Goal: Complete application form: Complete application form

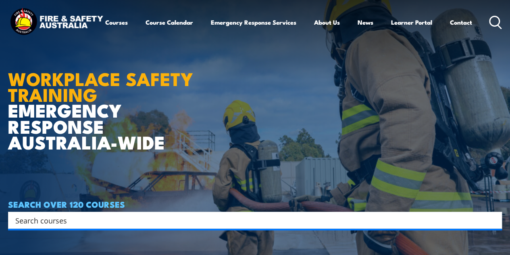
drag, startPoint x: 516, startPoint y: 29, endPoint x: 515, endPoint y: 17, distance: 13.0
click at [510, 17] on html "Courses Course Calendar Emergency Response Services Services Overview Emergency…" at bounding box center [255, 127] width 510 height 255
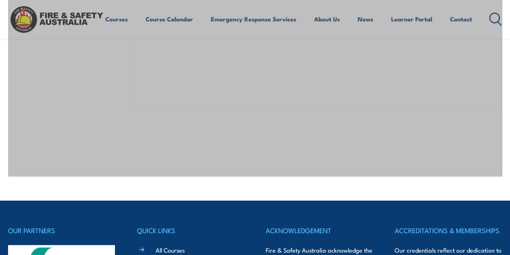
scroll to position [34, 0]
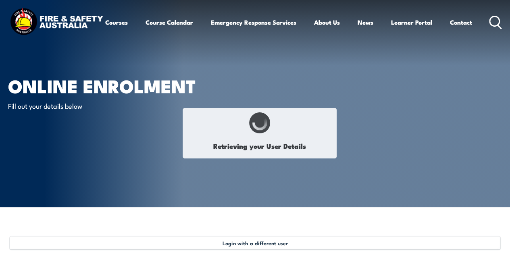
type input "Christine"
type input "Singh"
type input "April 6, 1990"
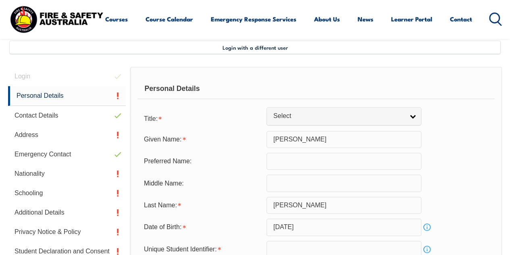
scroll to position [196, 0]
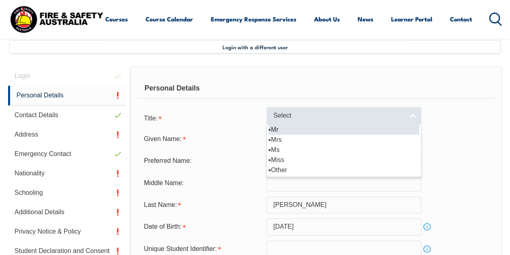
click at [300, 117] on span "Select" at bounding box center [339, 115] width 131 height 8
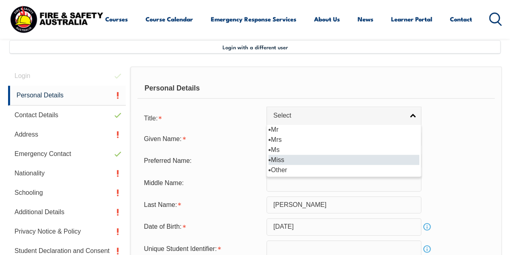
click at [282, 159] on li "Miss" at bounding box center [344, 160] width 151 height 10
select select "Miss"
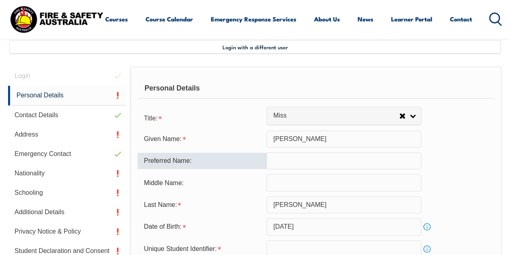
click at [296, 159] on input "text" at bounding box center [344, 160] width 155 height 17
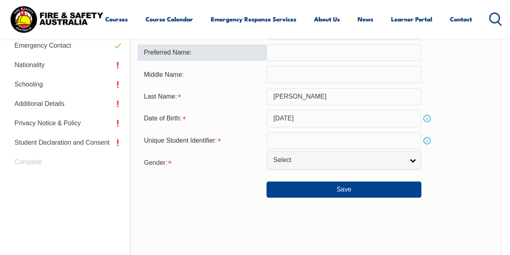
scroll to position [306, 0]
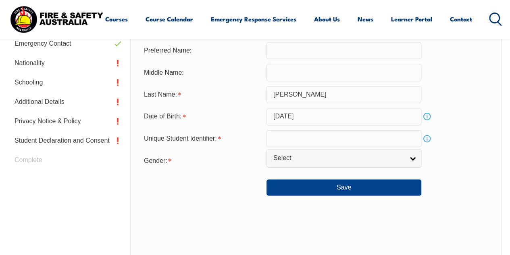
click at [424, 160] on div "Gender: Male Female Other Select" at bounding box center [316, 160] width 357 height 16
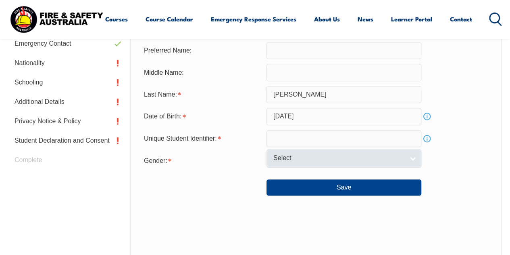
click at [403, 160] on span "Select" at bounding box center [339, 158] width 131 height 8
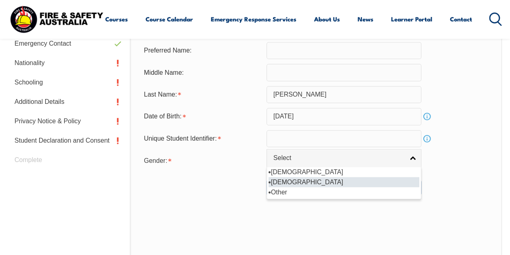
click at [314, 180] on li "[DEMOGRAPHIC_DATA]" at bounding box center [344, 182] width 151 height 10
select select "F"
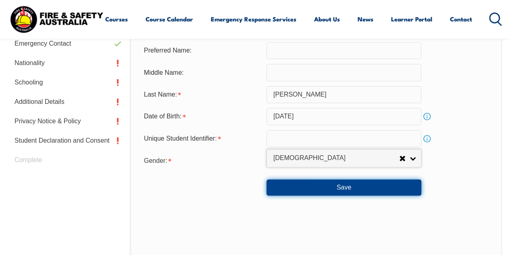
click at [346, 186] on button "Save" at bounding box center [344, 187] width 155 height 16
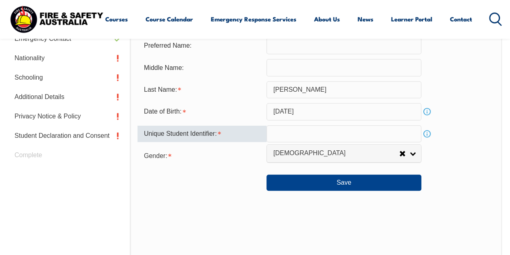
scroll to position [298, 0]
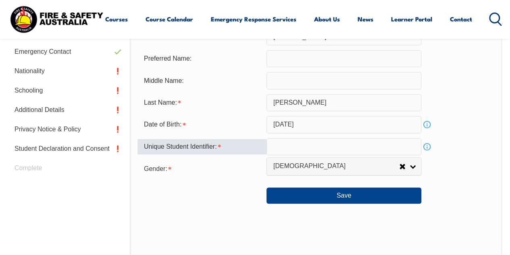
click at [219, 145] on div "Unique Student Identifier:" at bounding box center [202, 146] width 129 height 15
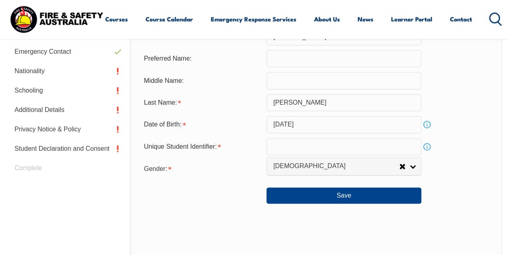
click at [429, 147] on link "Info" at bounding box center [427, 146] width 11 height 11
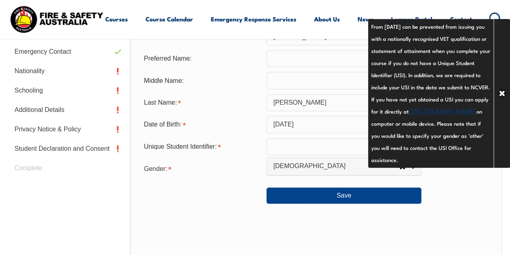
click at [324, 151] on input "text" at bounding box center [344, 146] width 155 height 17
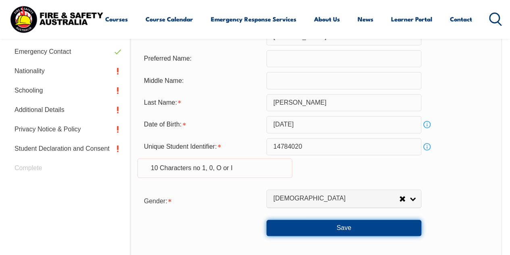
click at [337, 227] on button "Save" at bounding box center [344, 227] width 155 height 16
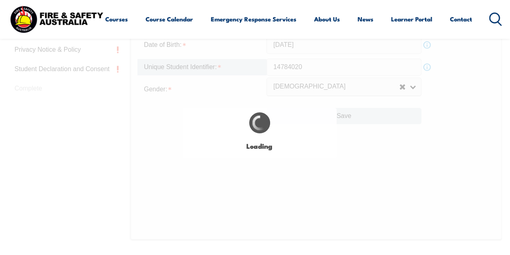
scroll to position [395, 0]
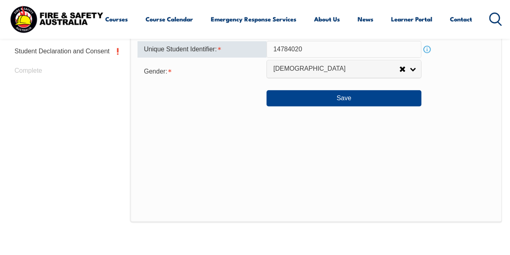
click at [486, 125] on div "Personal Details Title: Mr Mrs Ms Miss Other Miss Given Name: Christine Preferr…" at bounding box center [316, 44] width 372 height 355
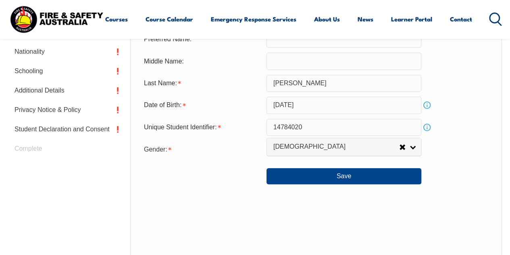
scroll to position [298, 0]
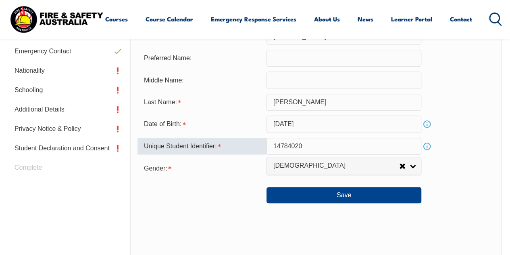
click at [330, 144] on input "14784020" at bounding box center [344, 146] width 155 height 17
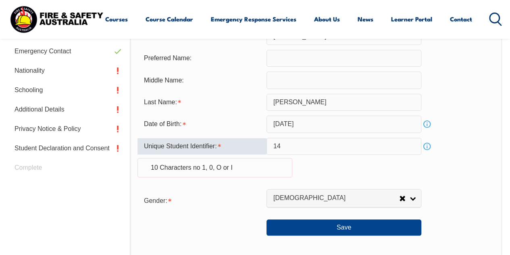
type input "1"
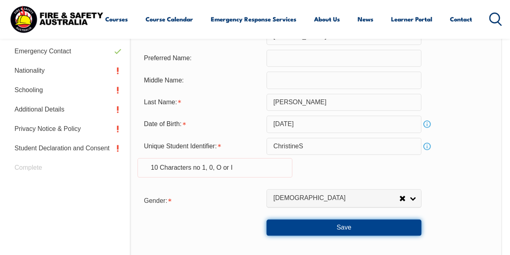
click at [326, 226] on button "Save" at bounding box center [344, 227] width 155 height 16
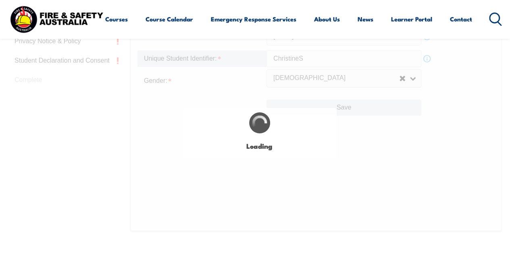
scroll to position [395, 0]
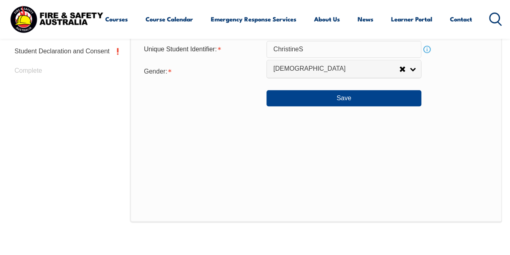
click at [477, 104] on div "Save" at bounding box center [316, 95] width 357 height 23
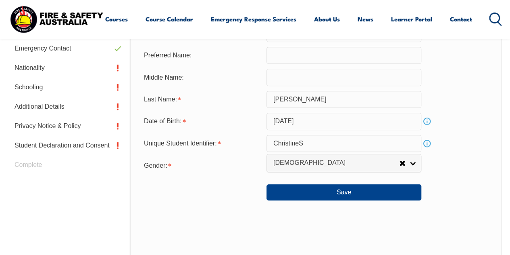
scroll to position [282, 0]
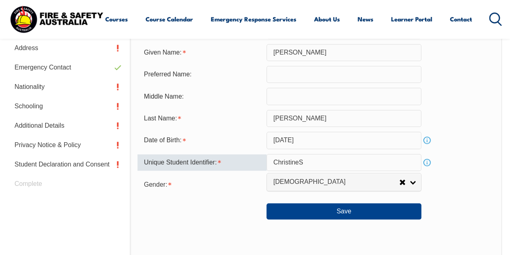
click at [275, 160] on input "ChristineS" at bounding box center [344, 162] width 155 height 17
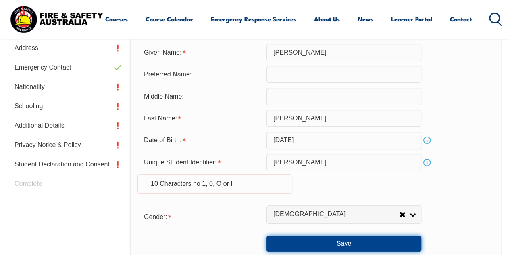
click at [379, 240] on button "Save" at bounding box center [344, 243] width 155 height 16
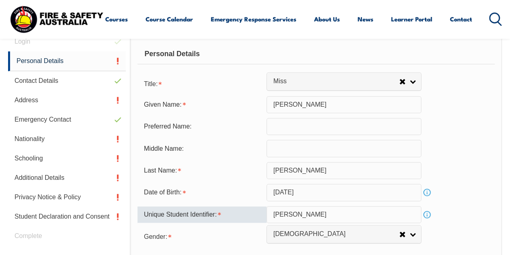
scroll to position [226, 0]
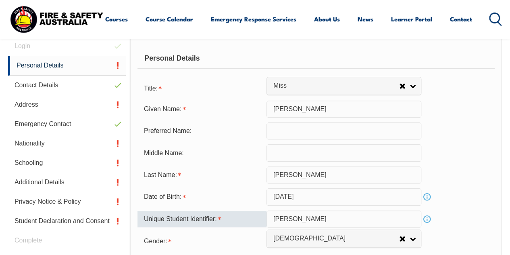
click at [308, 220] on input "Christines" at bounding box center [344, 218] width 155 height 17
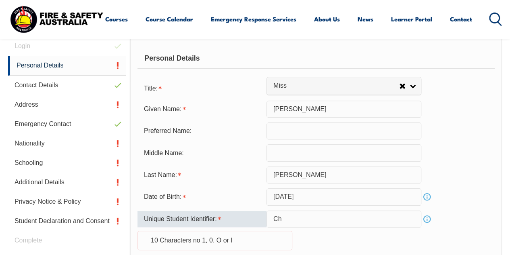
type input "C"
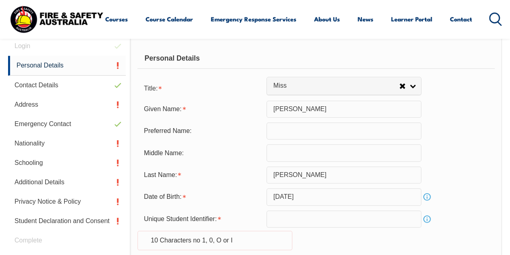
click at [429, 220] on link "Info" at bounding box center [427, 218] width 11 height 11
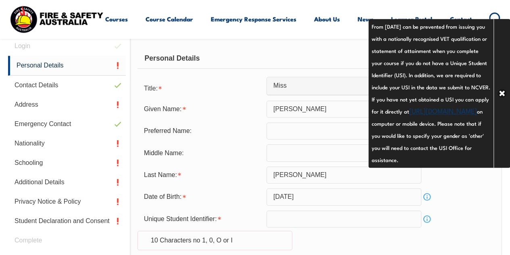
click at [449, 201] on div "Date of Birth: April 6, 1990 Info" at bounding box center [316, 196] width 357 height 17
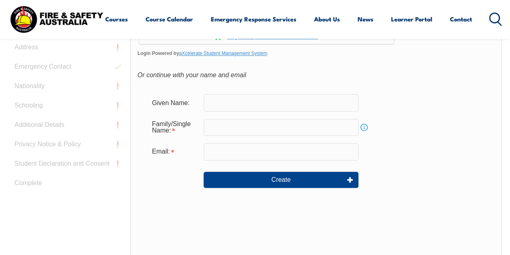
scroll to position [262, 0]
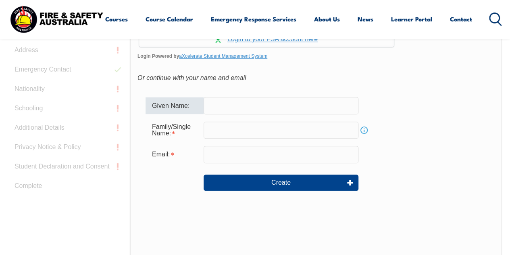
click at [245, 107] on input "text" at bounding box center [281, 105] width 155 height 17
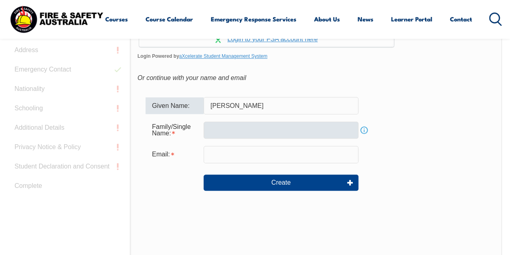
type input "CHRISTINE"
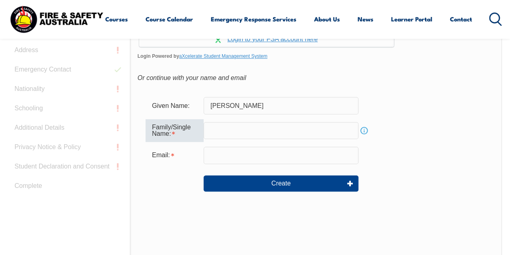
click at [238, 127] on input "text" at bounding box center [281, 130] width 155 height 17
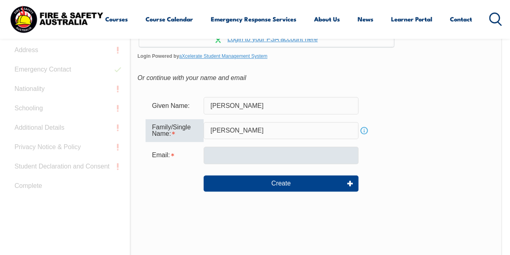
type input "SINGH"
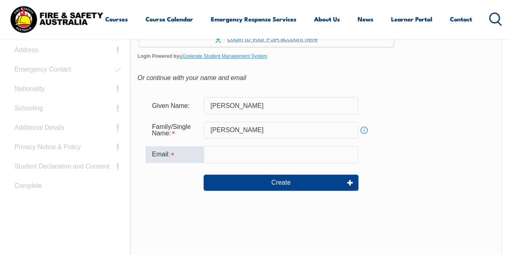
click at [230, 160] on input "email" at bounding box center [281, 154] width 155 height 17
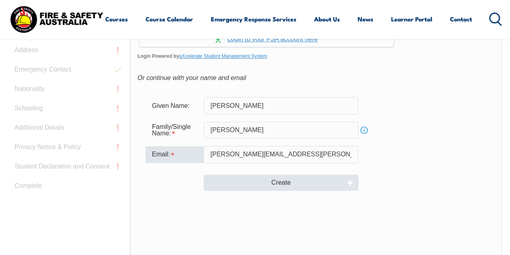
type input "christine.singh@fijiairways.com"
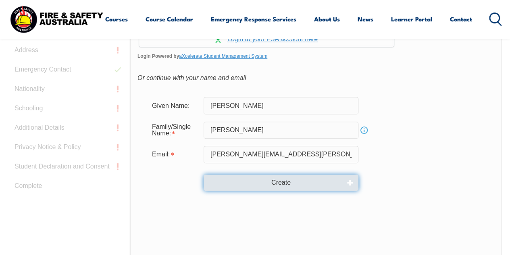
click at [257, 183] on button "Create" at bounding box center [281, 182] width 155 height 16
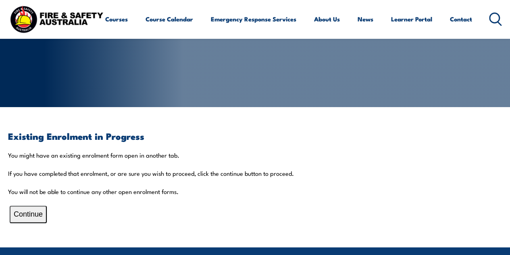
scroll to position [98, 0]
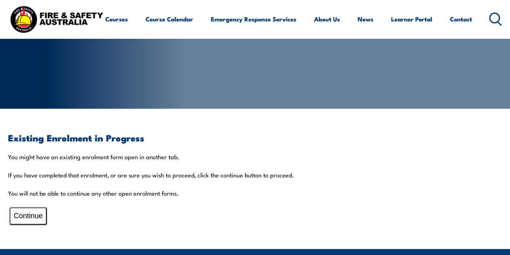
click at [31, 208] on button "Continue" at bounding box center [28, 215] width 37 height 17
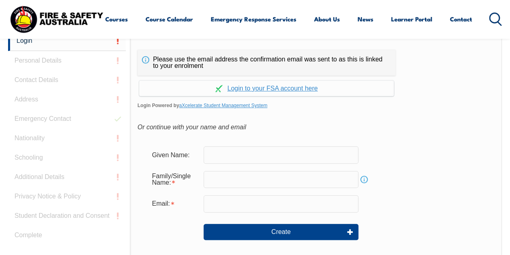
scroll to position [212, 0]
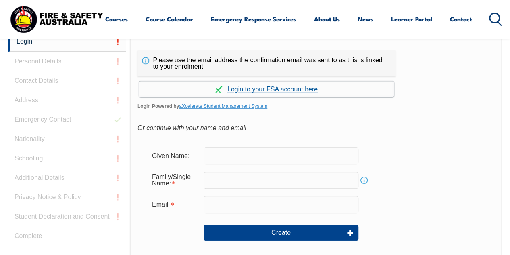
click at [299, 90] on link "Continue with aXcelerate" at bounding box center [266, 89] width 255 height 16
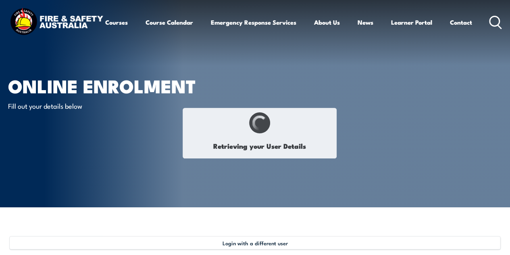
select select "Miss"
type input "[PERSON_NAME]"
type input "[DATE]"
select select "F"
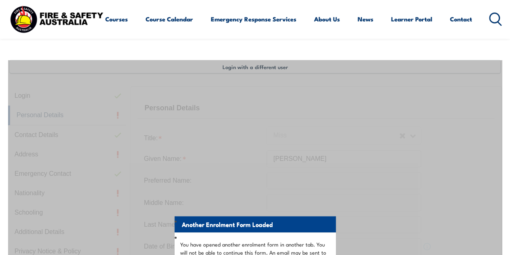
scroll to position [196, 0]
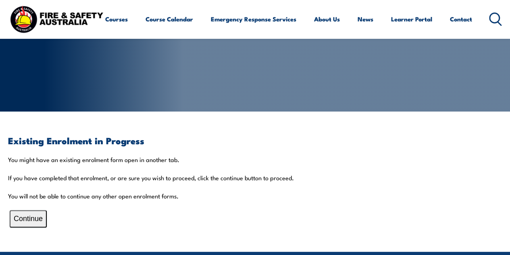
scroll to position [95, 0]
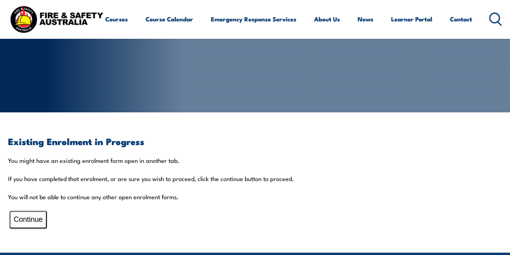
click at [26, 227] on button "Continue" at bounding box center [28, 219] width 37 height 17
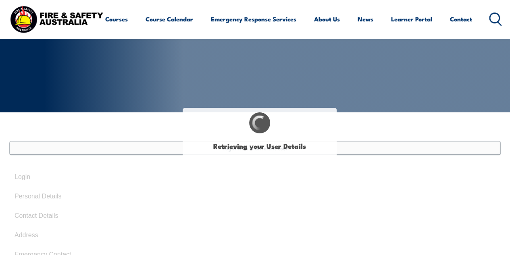
select select "Miss"
type input "[PERSON_NAME]"
type input "[DATE]"
select select "F"
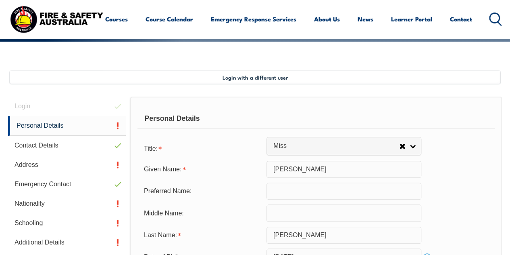
scroll to position [196, 0]
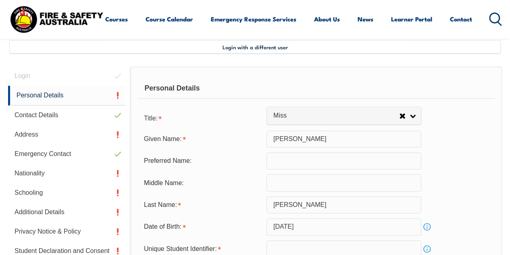
click at [472, 127] on form "Title: Mr Mrs Ms Miss Other Miss Given Name: [PERSON_NAME] Preferred Name: Midd…" at bounding box center [316, 207] width 357 height 196
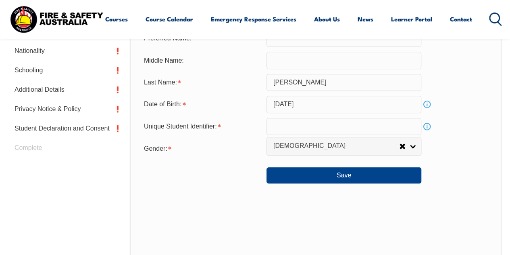
scroll to position [315, 0]
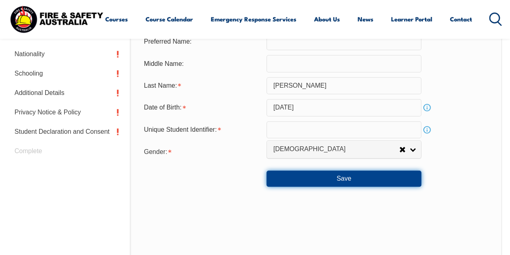
click at [348, 176] on button "Save" at bounding box center [344, 178] width 155 height 16
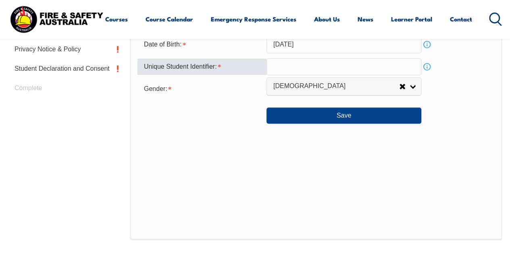
scroll to position [395, 0]
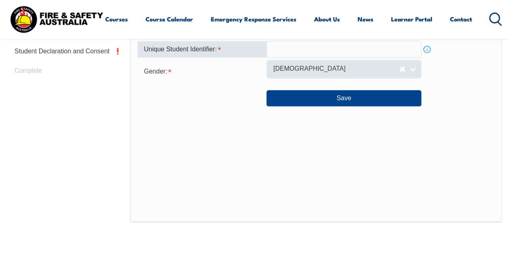
click at [352, 69] on span "[DEMOGRAPHIC_DATA]" at bounding box center [337, 69] width 126 height 8
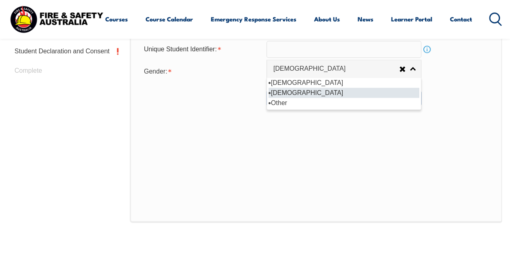
click at [305, 93] on li "[DEMOGRAPHIC_DATA]" at bounding box center [344, 93] width 151 height 10
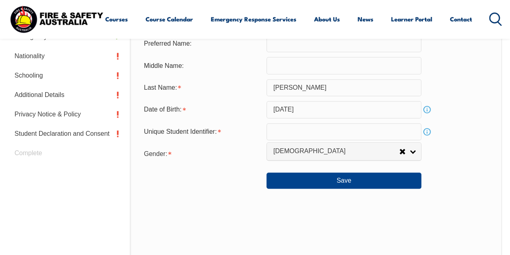
scroll to position [301, 0]
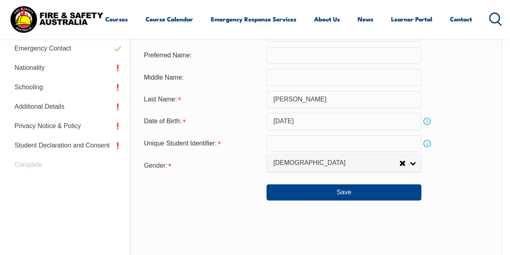
click at [306, 141] on input "text" at bounding box center [344, 143] width 155 height 17
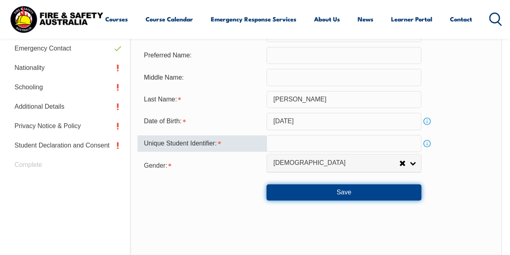
click at [346, 200] on button "Save" at bounding box center [344, 192] width 155 height 16
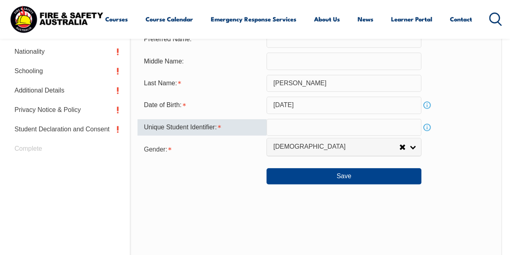
scroll to position [287, 0]
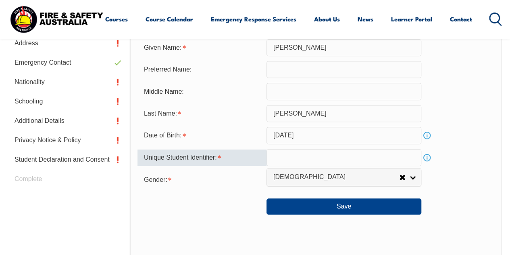
click at [295, 149] on input "text" at bounding box center [344, 157] width 155 height 17
click at [213, 155] on div "Unique Student Identifier:" at bounding box center [202, 157] width 129 height 15
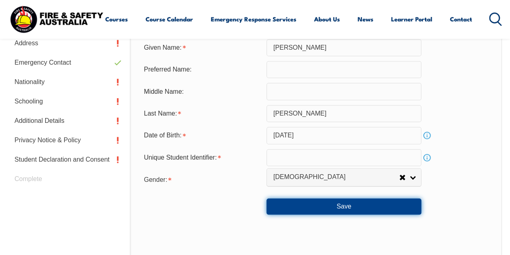
click at [303, 205] on button "Save" at bounding box center [344, 206] width 155 height 16
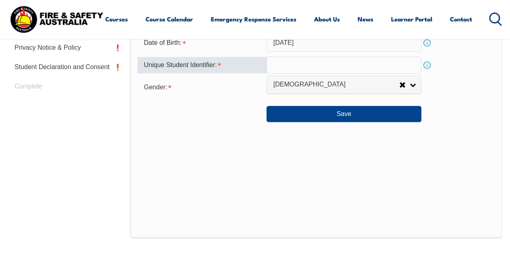
scroll to position [395, 0]
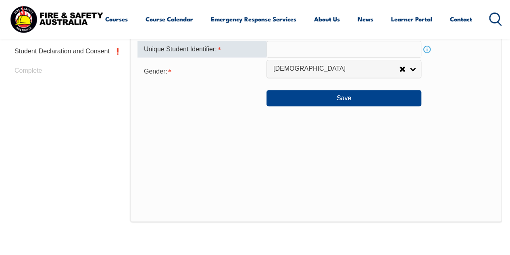
click at [308, 128] on div "Personal Details Title: Mr Mrs Ms Miss Other Miss Given Name: Christine Preferr…" at bounding box center [316, 44] width 372 height 355
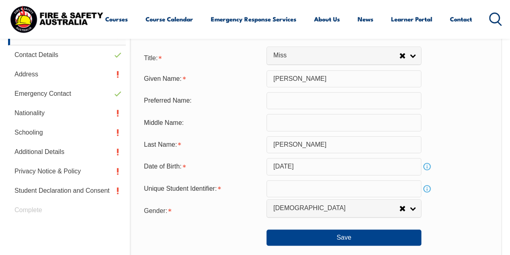
scroll to position [258, 0]
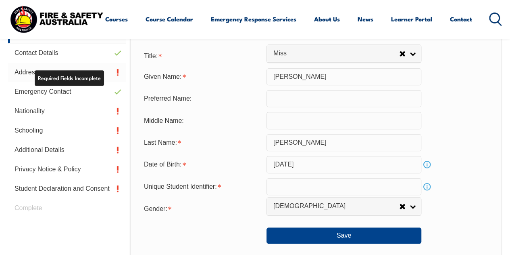
click at [95, 72] on link "Address" at bounding box center [67, 72] width 118 height 19
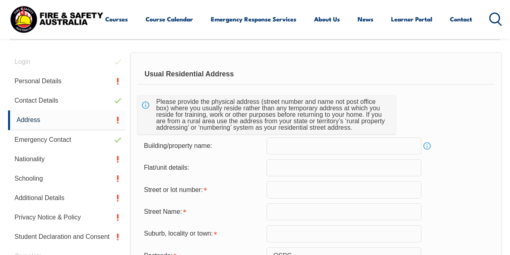
scroll to position [195, 0]
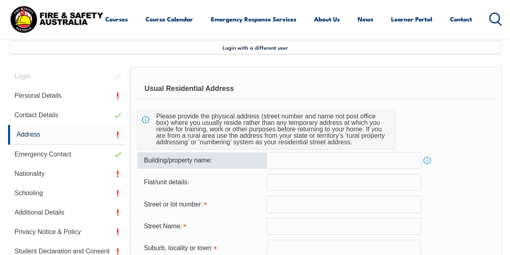
click at [316, 153] on input "text" at bounding box center [344, 160] width 155 height 17
click at [316, 184] on input "text" at bounding box center [344, 182] width 155 height 17
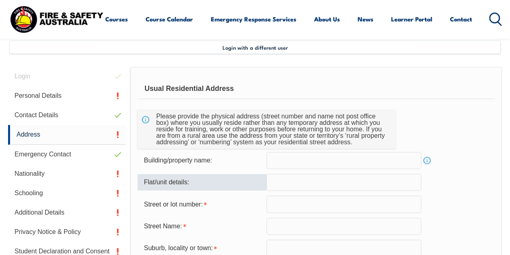
click at [295, 198] on input "text" at bounding box center [344, 203] width 155 height 17
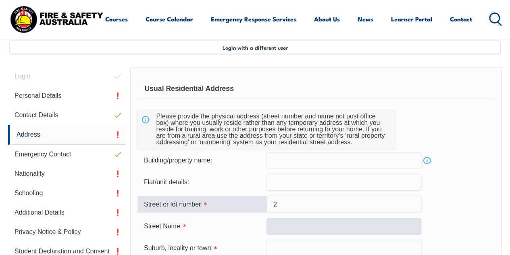
type input "2"
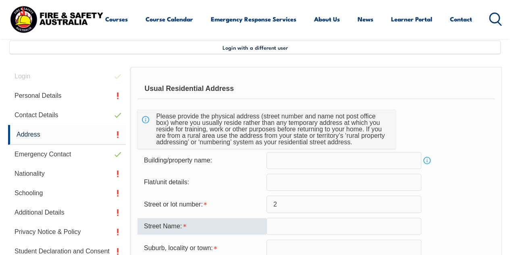
click at [287, 226] on input "text" at bounding box center [344, 225] width 155 height 17
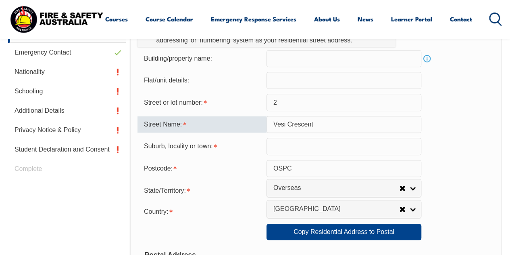
scroll to position [300, 0]
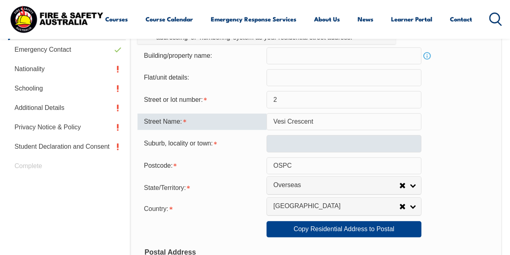
type input "Vesi Crescent"
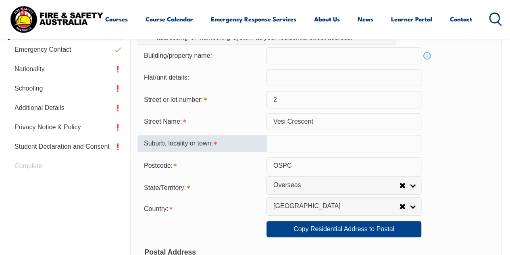
click at [299, 145] on input "text" at bounding box center [344, 143] width 155 height 17
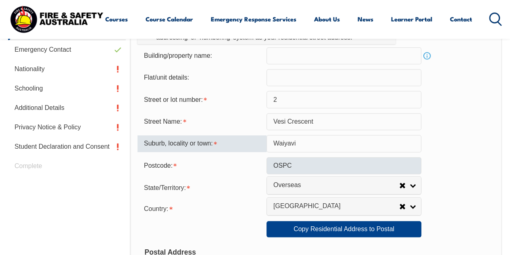
type input "Waiyavi"
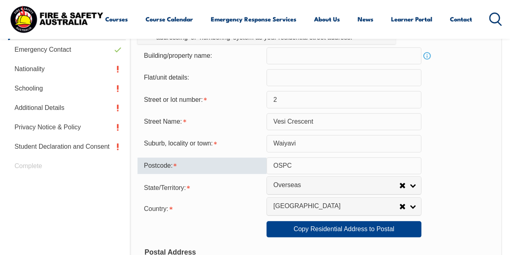
click at [327, 163] on input "OSPC" at bounding box center [344, 165] width 155 height 17
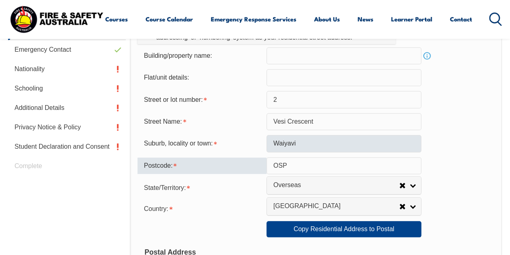
type input "OSPC"
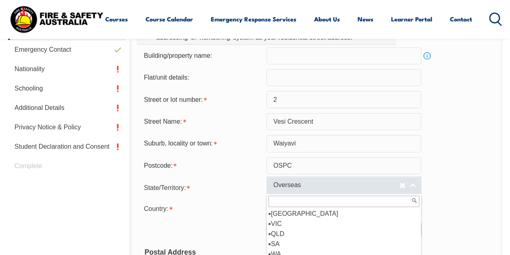
scroll to position [4, 0]
click at [421, 184] on link "Overseas" at bounding box center [344, 185] width 155 height 18
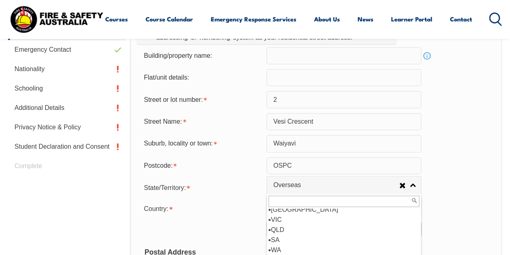
click at [458, 168] on div "Postcode: OSPC" at bounding box center [316, 165] width 357 height 17
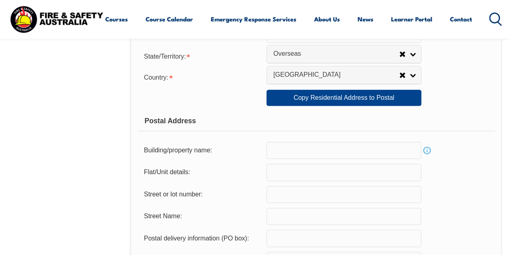
scroll to position [441, 0]
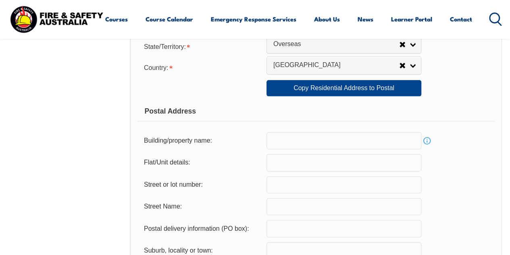
click at [343, 230] on input "text" at bounding box center [344, 227] width 155 height 17
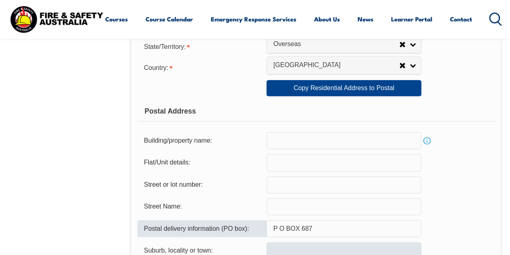
type input "P O BOX 687"
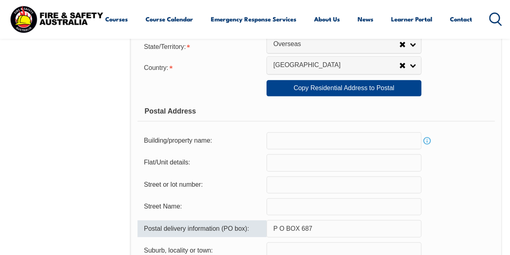
click at [328, 251] on input "text" at bounding box center [344, 250] width 155 height 17
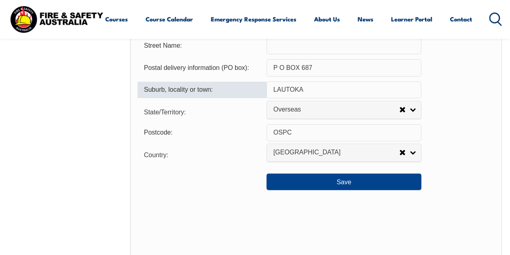
scroll to position [611, 0]
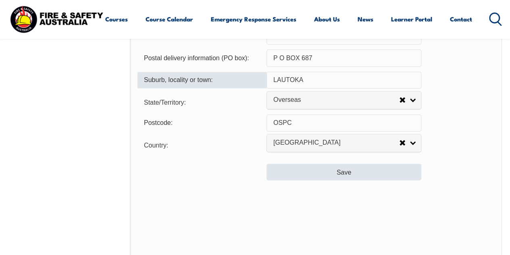
type input "LAUTOKA"
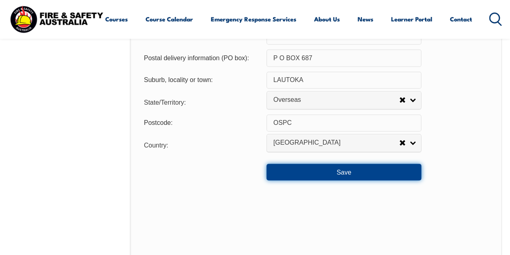
click at [398, 172] on button "Save" at bounding box center [344, 171] width 155 height 16
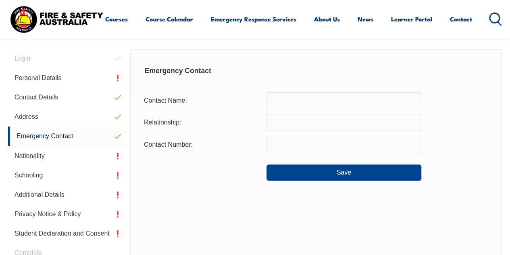
scroll to position [196, 0]
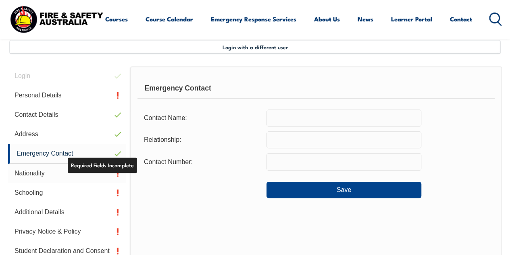
click at [97, 176] on link "Nationality" at bounding box center [67, 172] width 118 height 19
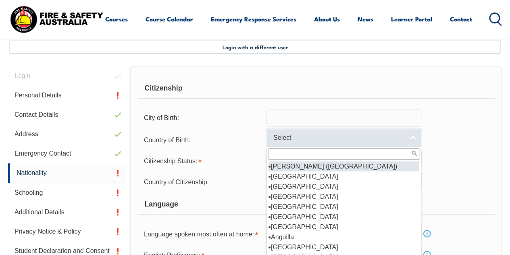
click at [306, 142] on link "Select" at bounding box center [344, 137] width 155 height 18
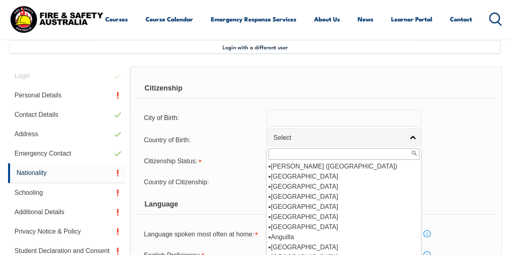
click at [468, 144] on div "Country of Birth: Adelie Land (France) Afghanistan Aland Islands Albania Algeri…" at bounding box center [316, 139] width 357 height 16
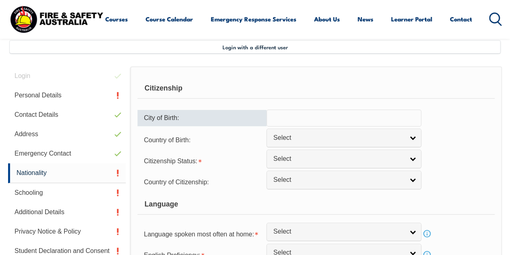
click at [316, 120] on input "text" at bounding box center [344, 117] width 155 height 17
type input "F"
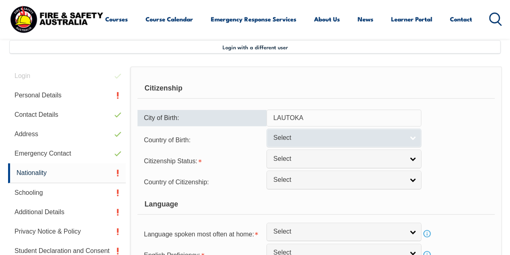
type input "LAUTOKA"
click at [305, 144] on link "Select" at bounding box center [344, 137] width 155 height 18
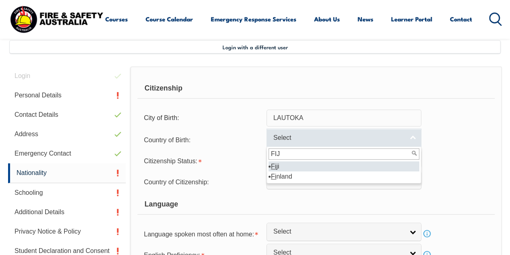
type input "FIJI"
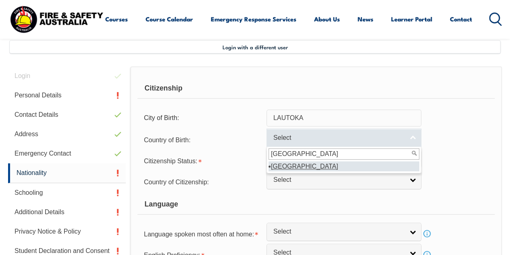
select select "1502"
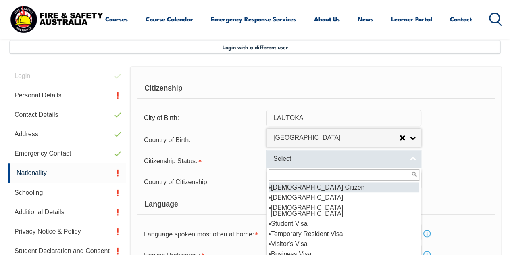
click at [300, 160] on span "Select" at bounding box center [339, 159] width 131 height 8
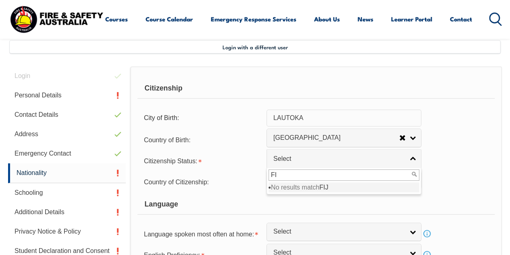
type input "F"
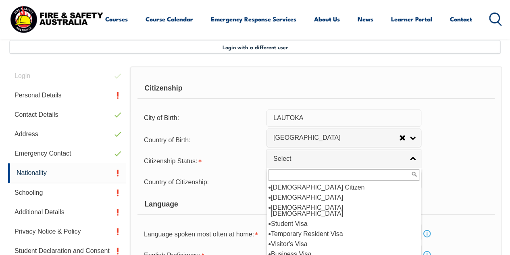
scroll to position [14, 0]
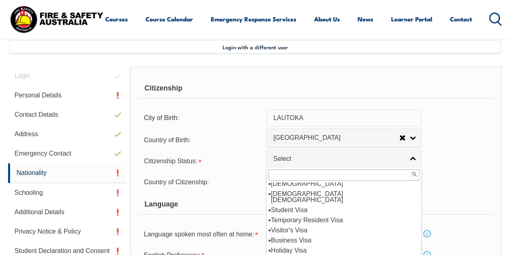
click at [485, 183] on div "Country of Citizenship: Adelie Land (France) Afghanistan Aland Islands Albania …" at bounding box center [316, 181] width 357 height 16
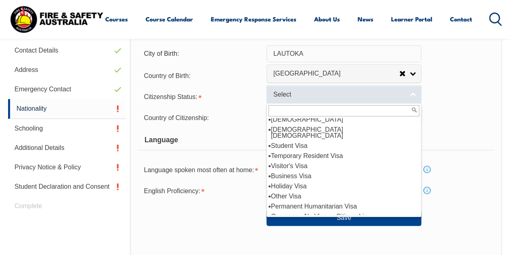
scroll to position [0, 0]
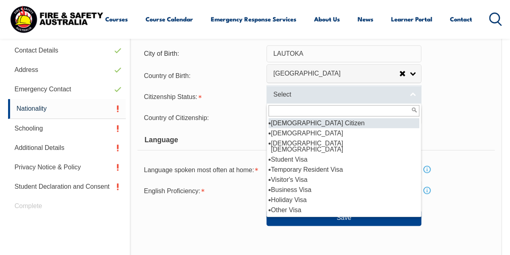
click at [401, 92] on span "Select" at bounding box center [339, 94] width 131 height 8
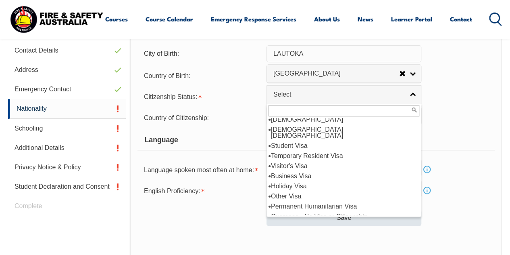
scroll to position [14, 0]
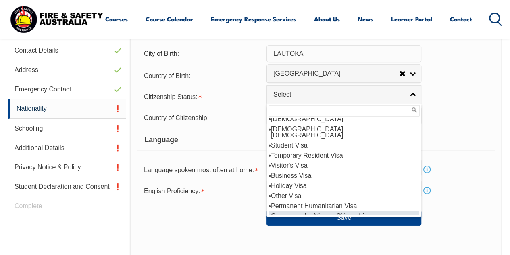
click at [337, 211] on li "Overseas - No Visa or Citizenship" at bounding box center [344, 216] width 151 height 10
select select "11"
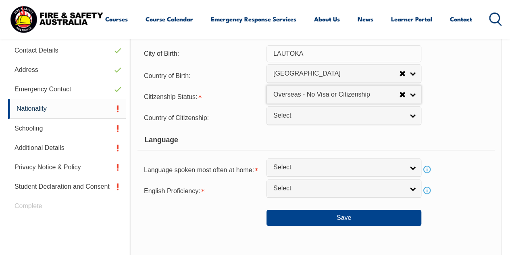
click at [326, 124] on div "Country of Citizenship: Adelie Land (France) Afghanistan Aland Islands Albania …" at bounding box center [316, 117] width 357 height 16
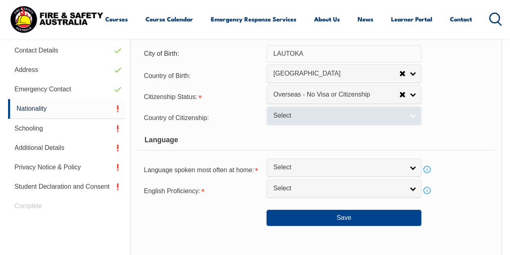
click at [323, 115] on span "Select" at bounding box center [339, 115] width 131 height 8
type input "FI"
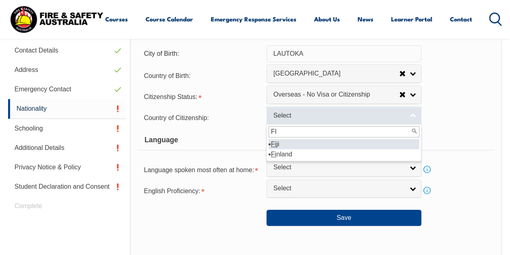
select select "1502"
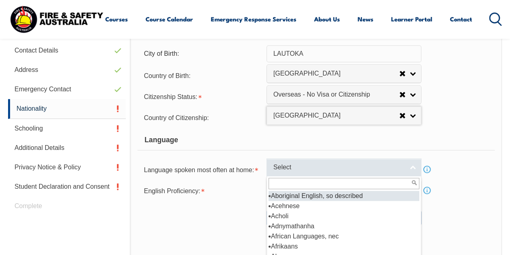
click at [315, 167] on span "Select" at bounding box center [339, 167] width 131 height 8
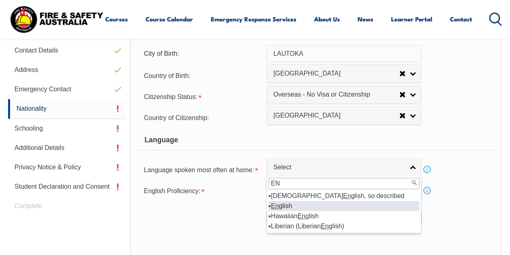
type input "EN"
click at [376, 202] on li "En glish" at bounding box center [344, 206] width 151 height 10
select select "1201"
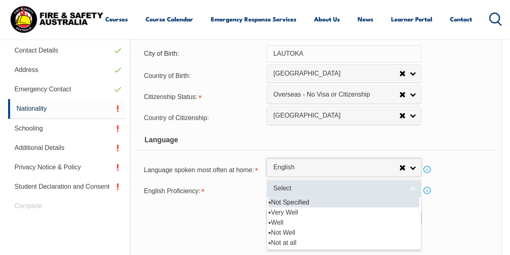
click at [329, 190] on span "Select" at bounding box center [339, 188] width 131 height 8
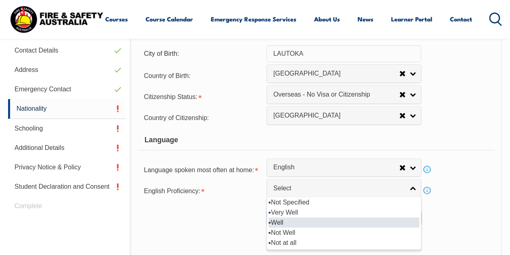
click at [307, 221] on li "Well" at bounding box center [344, 222] width 151 height 10
select select "2"
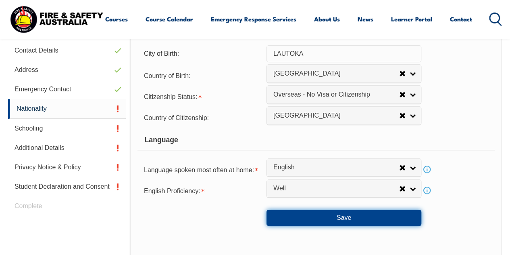
click at [370, 223] on button "Save" at bounding box center [344, 217] width 155 height 16
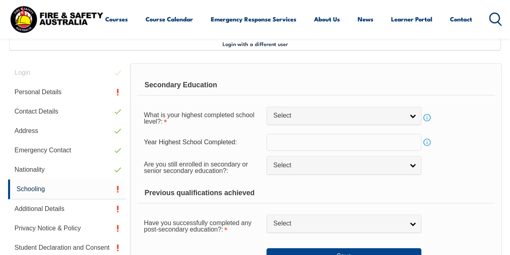
scroll to position [196, 0]
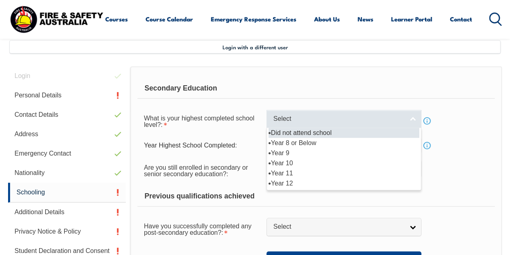
click at [324, 113] on link "Select" at bounding box center [344, 119] width 155 height 18
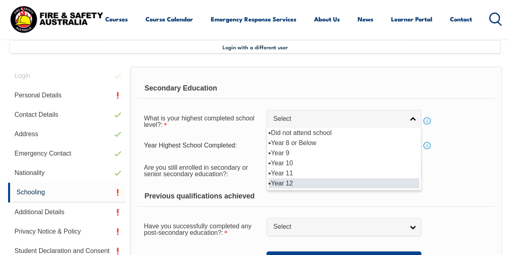
click at [303, 183] on li "Year 12" at bounding box center [344, 183] width 151 height 10
select select "12"
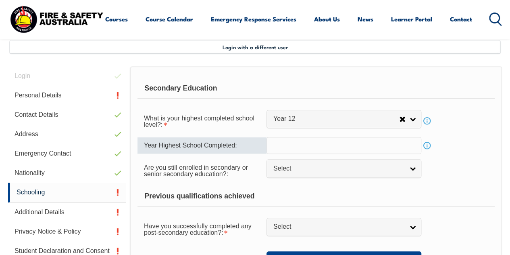
click at [299, 149] on input "text" at bounding box center [344, 145] width 155 height 17
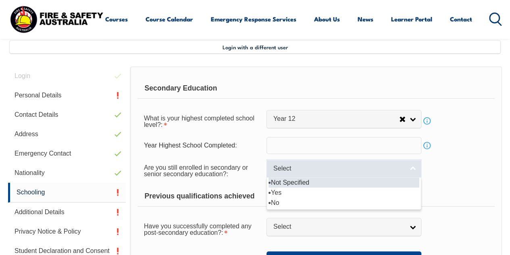
click at [302, 173] on link "Select" at bounding box center [344, 168] width 155 height 18
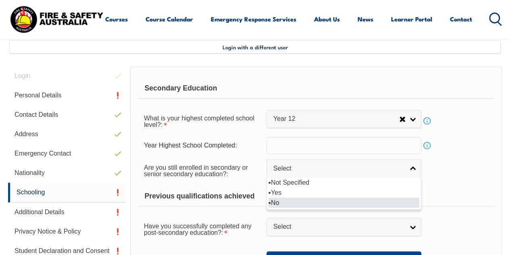
click at [295, 197] on li "No" at bounding box center [344, 202] width 151 height 10
select select "false"
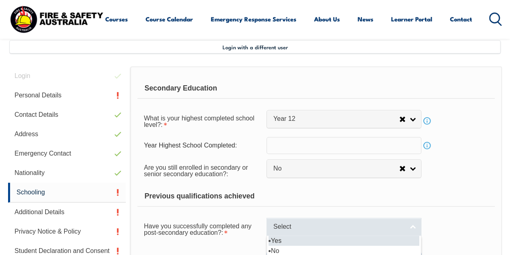
click at [346, 227] on span "Select" at bounding box center [339, 226] width 131 height 8
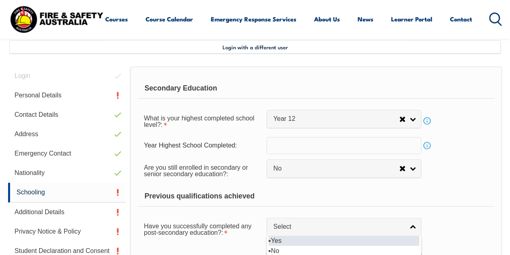
click at [325, 240] on li "Yes" at bounding box center [344, 240] width 151 height 10
select select "true"
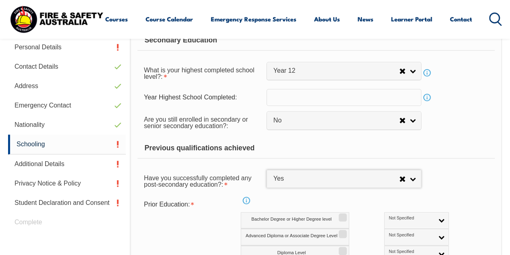
scroll to position [240, 0]
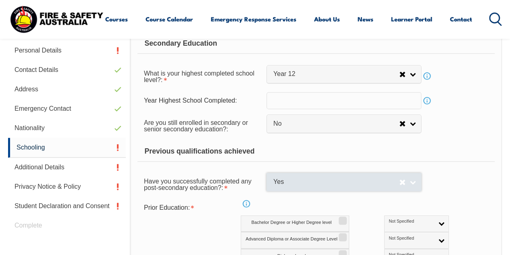
click at [357, 186] on link "Yes" at bounding box center [344, 182] width 155 height 18
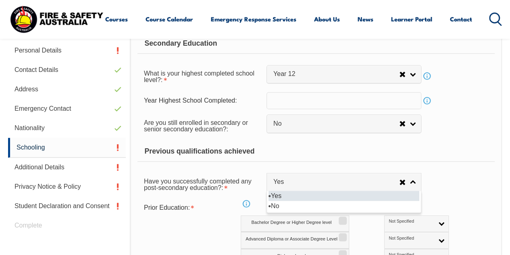
click at [325, 197] on li "Yes" at bounding box center [344, 195] width 151 height 10
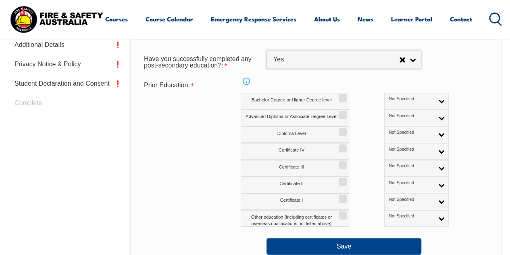
scroll to position [353, 0]
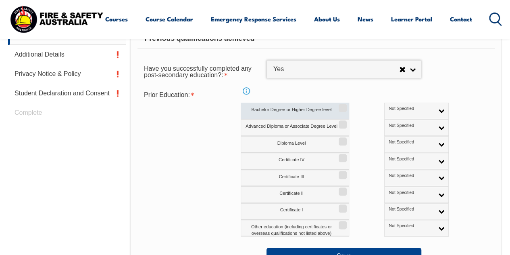
click at [344, 105] on input "Bachelor Degree or Higher Degree level" at bounding box center [341, 105] width 5 height 1
checkbox input "true"
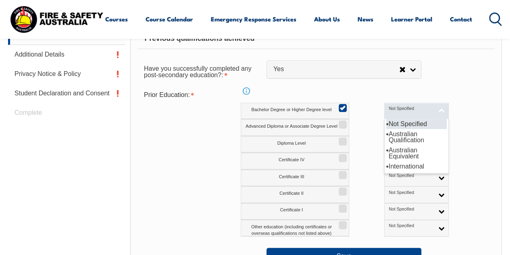
click at [403, 111] on link "Not Specified" at bounding box center [417, 110] width 65 height 17
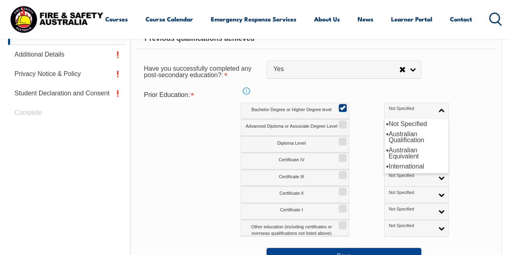
click at [460, 96] on div "Prior Education: Info Bachelor Degree or Higher Degree level Not Specified Aust…" at bounding box center [316, 161] width 357 height 149
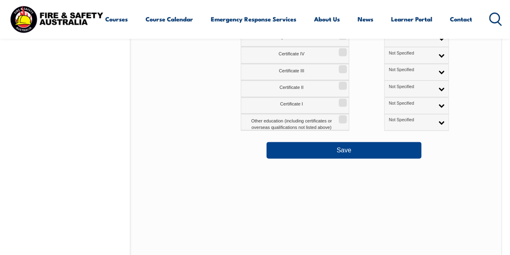
scroll to position [462, 0]
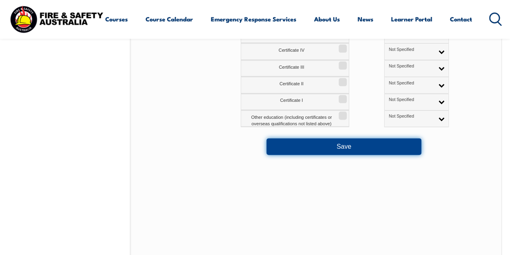
click at [378, 141] on button "Save" at bounding box center [344, 146] width 155 height 16
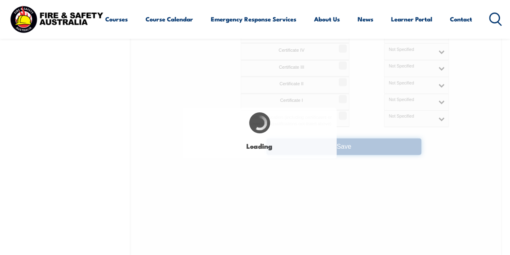
select select
select select "false"
select select "true"
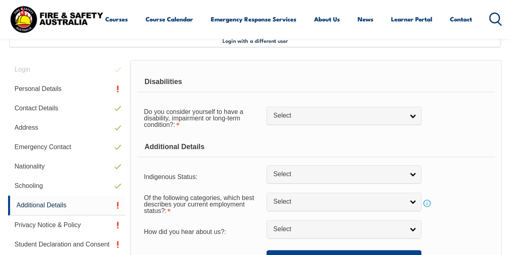
scroll to position [196, 0]
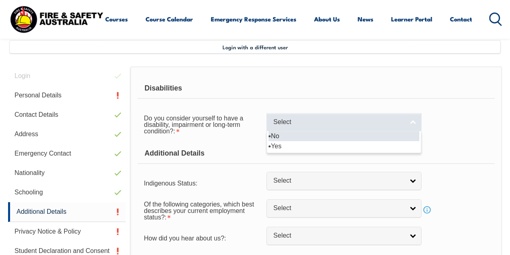
click at [340, 119] on span "Select" at bounding box center [339, 122] width 131 height 8
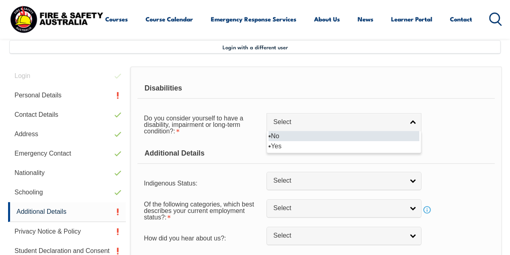
click at [316, 135] on li "No" at bounding box center [344, 136] width 151 height 10
select select "false"
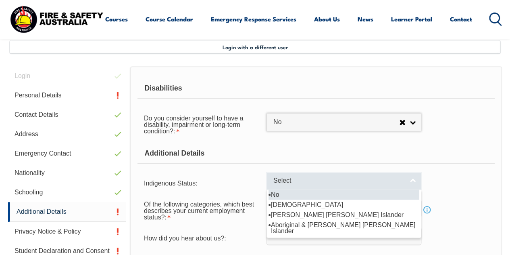
click at [304, 183] on span "Select" at bounding box center [339, 180] width 131 height 8
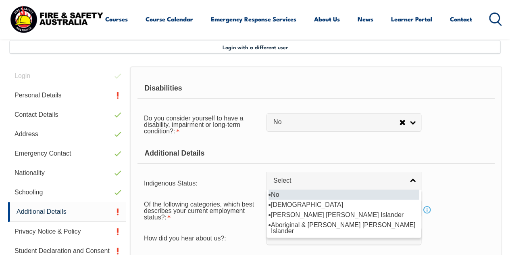
click at [291, 196] on li "No" at bounding box center [344, 194] width 151 height 10
select select "4"
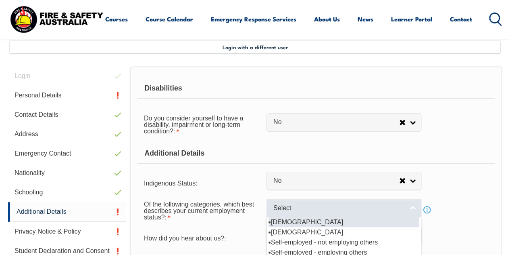
click at [291, 207] on span "Select" at bounding box center [339, 208] width 131 height 8
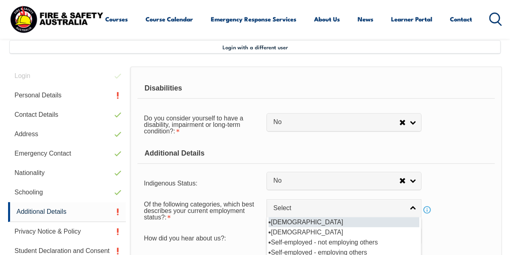
click at [292, 223] on li "Full-time employee" at bounding box center [344, 222] width 151 height 10
select select "1"
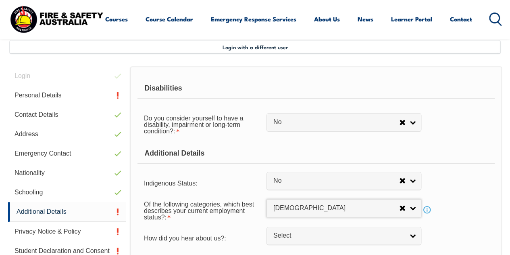
click at [456, 162] on div "Additional Details" at bounding box center [316, 153] width 357 height 20
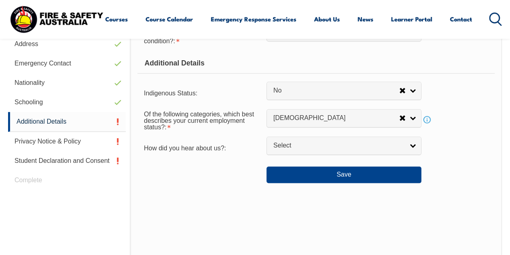
scroll to position [293, 0]
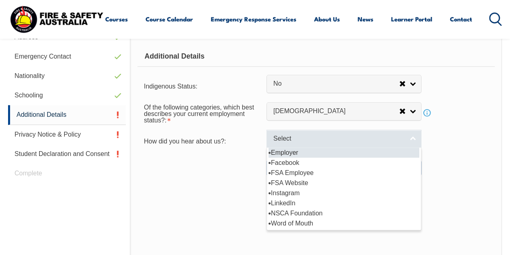
click at [346, 138] on span "Select" at bounding box center [339, 138] width 131 height 8
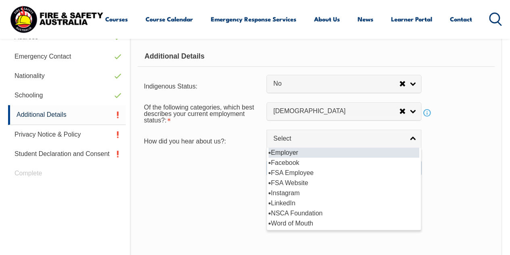
click at [310, 152] on li "Employer" at bounding box center [344, 152] width 151 height 10
select select "8019"
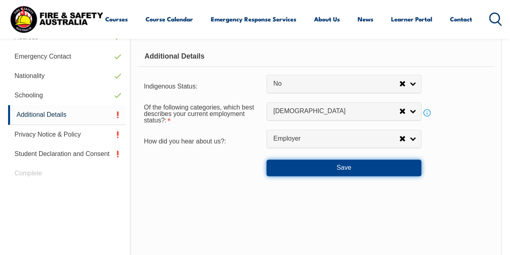
click at [318, 163] on button "Save" at bounding box center [344, 167] width 155 height 16
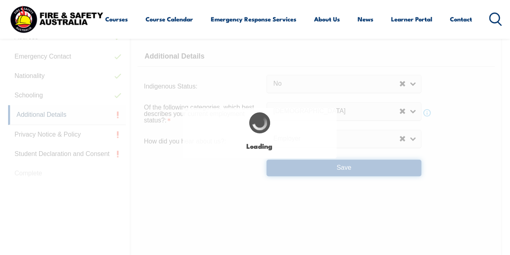
select select "false"
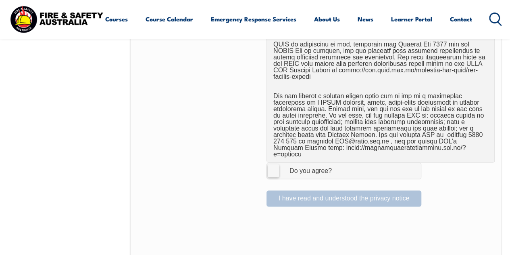
scroll to position [561, 0]
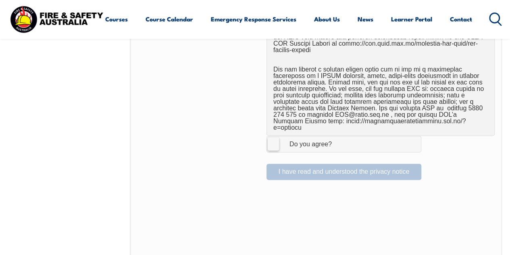
click at [271, 136] on label "I Agree Do you agree?" at bounding box center [344, 144] width 155 height 16
click at [339, 136] on input "I Agree Do you agree?" at bounding box center [346, 143] width 14 height 15
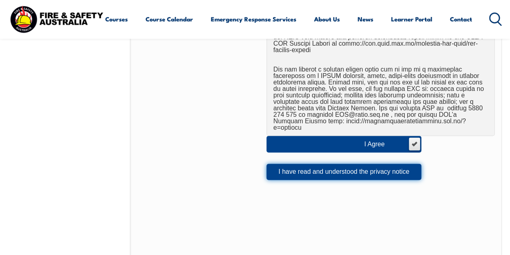
click at [302, 163] on button "I have read and understood the privacy notice" at bounding box center [344, 171] width 155 height 16
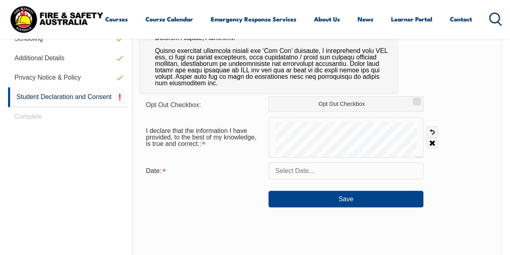
scroll to position [350, 0]
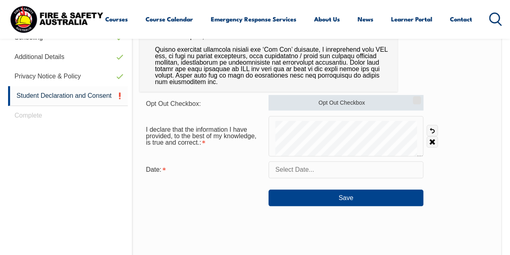
click at [383, 101] on label "Opt Out Checkbox" at bounding box center [346, 102] width 155 height 15
click at [414, 98] on input "Opt Out Checkbox" at bounding box center [416, 97] width 5 height 1
click at [417, 98] on input "Opt Out Checkbox" at bounding box center [416, 97] width 5 height 1
checkbox input "false"
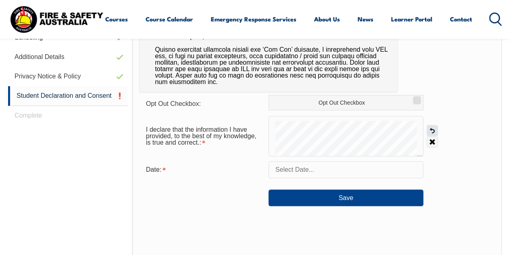
click at [431, 130] on link "Undo" at bounding box center [432, 130] width 11 height 11
click at [436, 139] on link "Clear" at bounding box center [432, 141] width 11 height 11
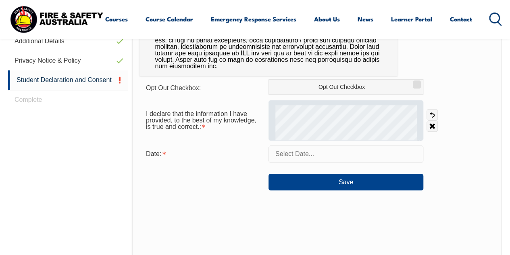
scroll to position [363, 0]
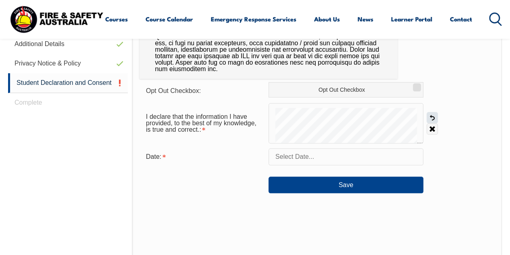
click at [433, 118] on link "Undo" at bounding box center [432, 117] width 11 height 11
click at [432, 123] on link "Clear" at bounding box center [432, 128] width 11 height 11
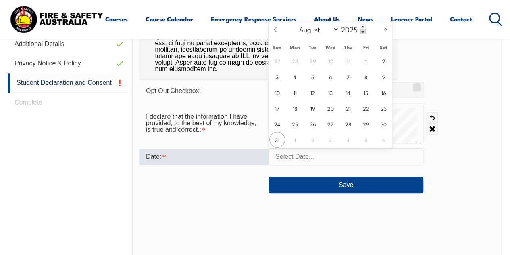
click at [304, 156] on input "text" at bounding box center [346, 156] width 155 height 17
click at [278, 144] on span "31" at bounding box center [278, 140] width 16 height 16
type input "August 31, 2025"
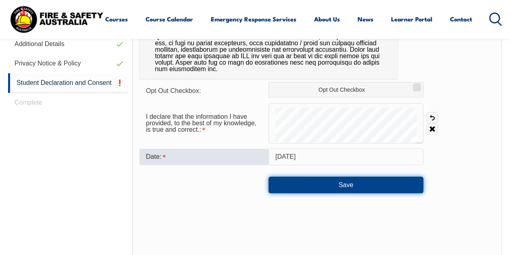
click at [335, 180] on button "Save" at bounding box center [346, 184] width 155 height 16
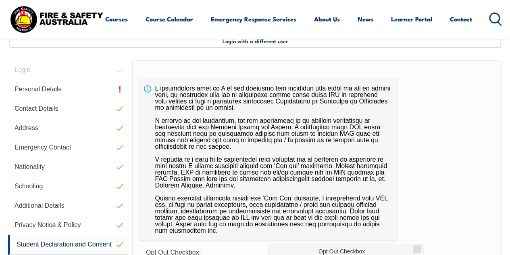
scroll to position [444, 0]
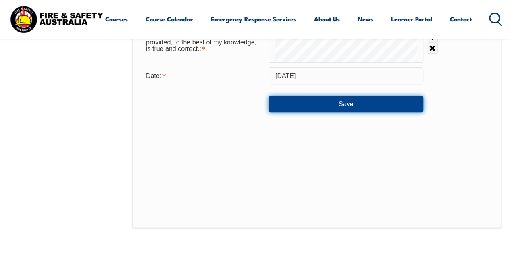
click at [360, 107] on button "Save" at bounding box center [346, 104] width 155 height 16
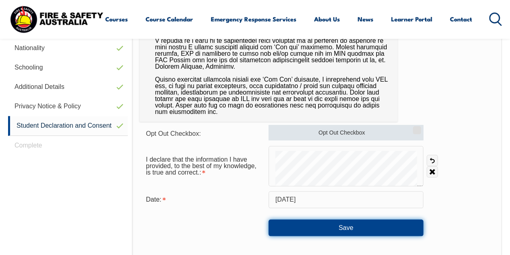
scroll to position [323, 0]
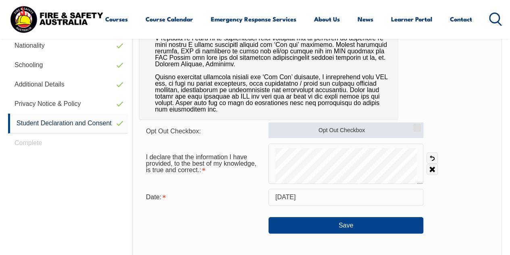
click at [418, 125] on input "Opt Out Checkbox" at bounding box center [416, 124] width 5 height 1
checkbox input "true"
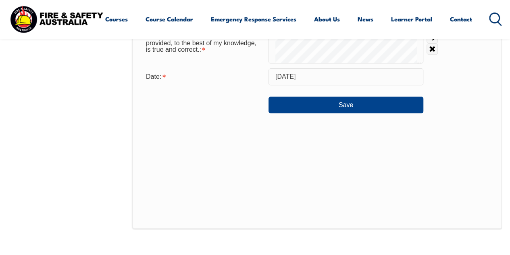
scroll to position [444, 0]
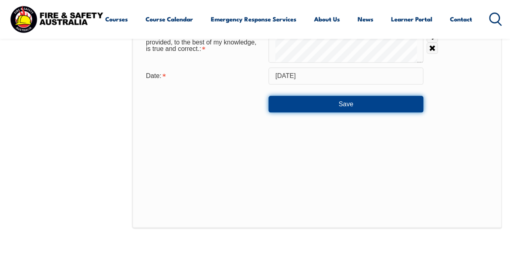
click at [405, 111] on button "Save" at bounding box center [346, 104] width 155 height 16
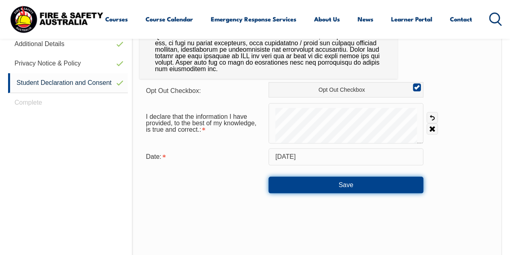
scroll to position [363, 0]
click at [353, 180] on button "Save" at bounding box center [346, 184] width 155 height 16
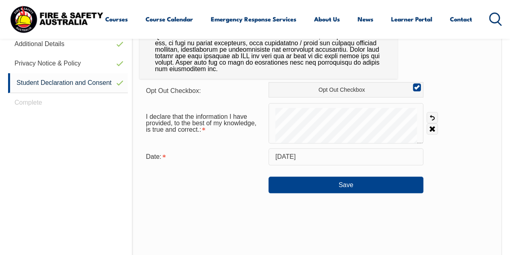
click at [41, 100] on div "Login Personal Details Contact Details Address Emergency Contact Nationality Sc…" at bounding box center [70, 136] width 124 height 474
click at [328, 164] on input "August 31, 2025" at bounding box center [346, 156] width 155 height 17
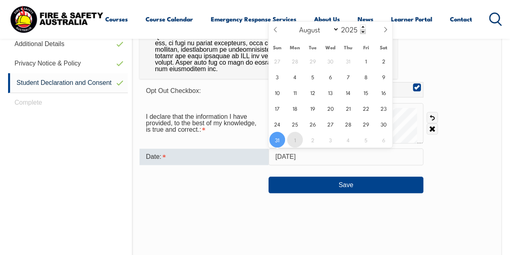
click at [295, 145] on span "1" at bounding box center [295, 140] width 16 height 16
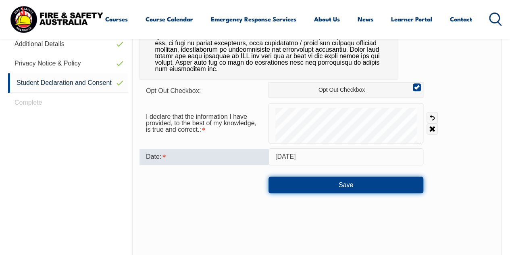
click at [330, 180] on button "Save" at bounding box center [346, 184] width 155 height 16
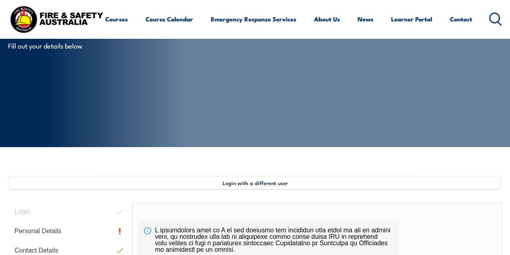
scroll to position [121, 0]
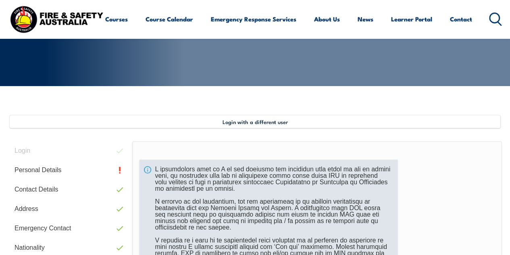
click at [146, 170] on div at bounding box center [269, 239] width 258 height 161
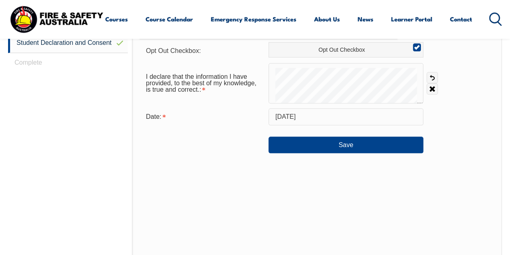
scroll to position [403, 0]
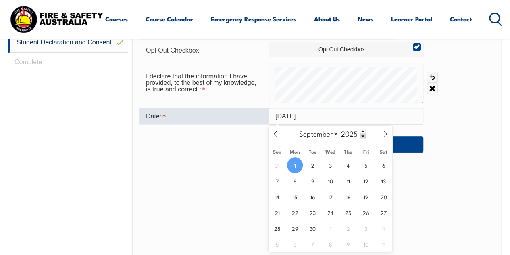
click at [346, 119] on input "September 1, 2025" at bounding box center [346, 116] width 155 height 17
click at [275, 168] on span "31" at bounding box center [278, 165] width 16 height 16
type input "August 31, 2025"
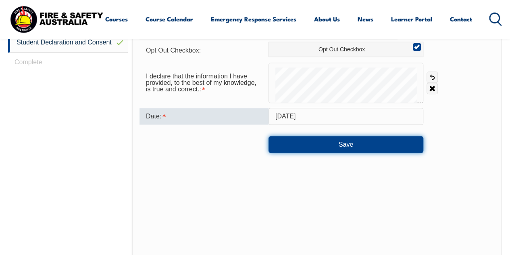
click at [341, 152] on button "Save" at bounding box center [346, 144] width 155 height 16
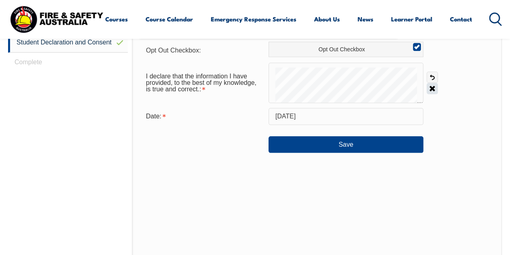
click at [430, 87] on link "Clear" at bounding box center [432, 88] width 11 height 11
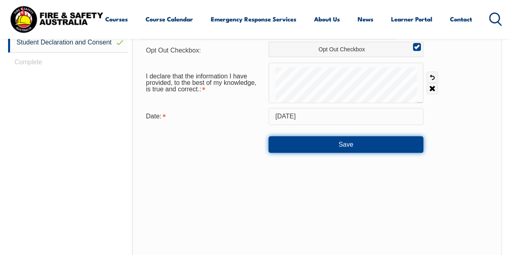
click at [360, 143] on button "Save" at bounding box center [346, 144] width 155 height 16
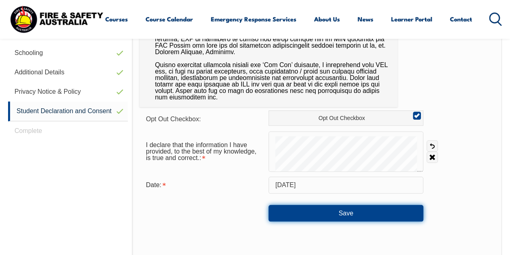
scroll to position [323, 0]
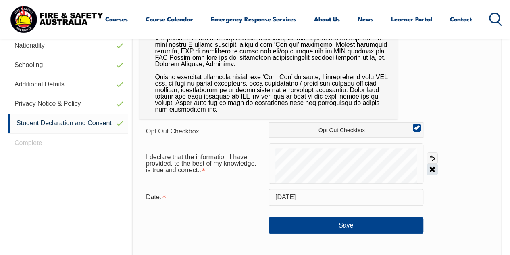
click at [432, 174] on link "Clear" at bounding box center [432, 168] width 11 height 11
click at [431, 172] on link "Clear" at bounding box center [432, 168] width 11 height 11
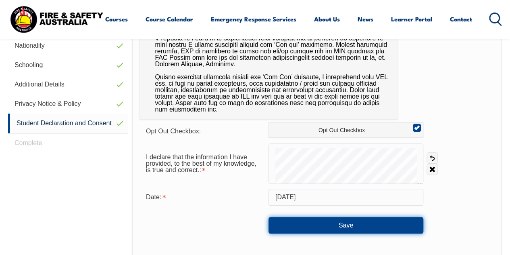
click at [362, 222] on button "Save" at bounding box center [346, 225] width 155 height 16
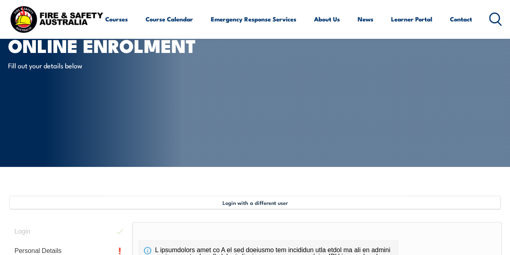
scroll to position [202, 0]
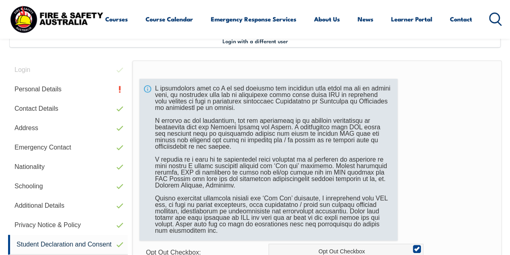
click at [149, 89] on div at bounding box center [269, 159] width 258 height 161
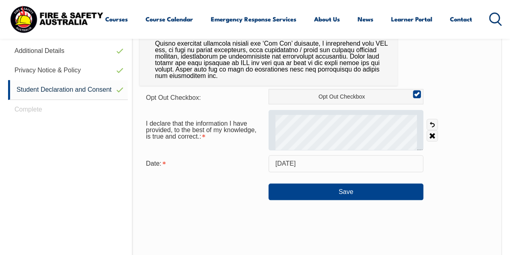
scroll to position [323, 0]
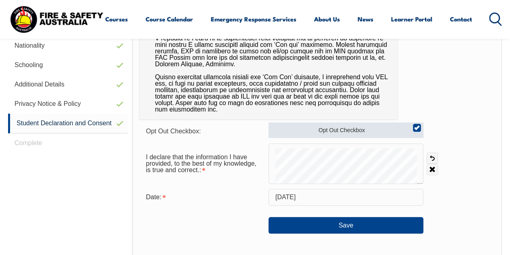
click at [415, 125] on input "Opt Out Checkbox" at bounding box center [416, 124] width 5 height 1
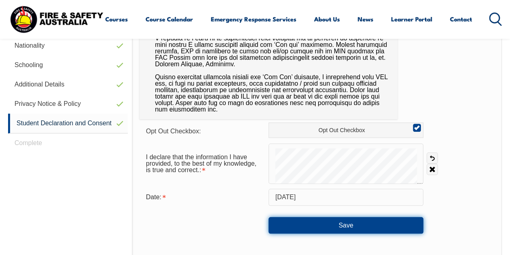
click at [332, 223] on button "Save" at bounding box center [346, 225] width 155 height 16
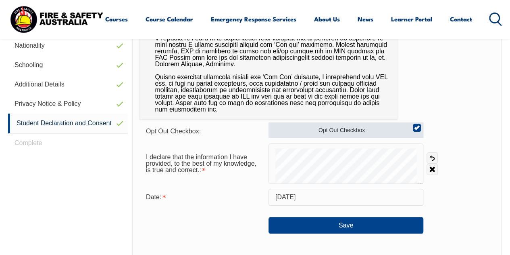
click at [416, 125] on input "Opt Out Checkbox" at bounding box center [416, 124] width 5 height 1
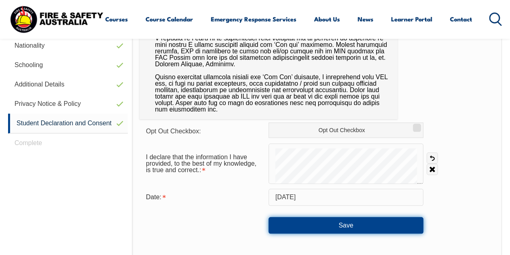
click at [374, 224] on button "Save" at bounding box center [346, 225] width 155 height 16
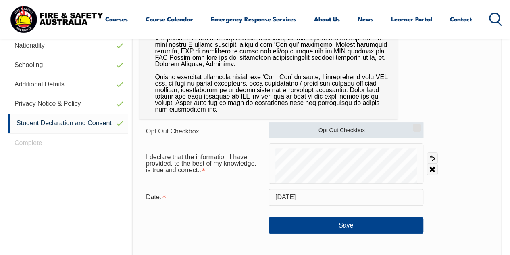
click at [418, 125] on input "Opt Out Checkbox" at bounding box center [416, 124] width 5 height 1
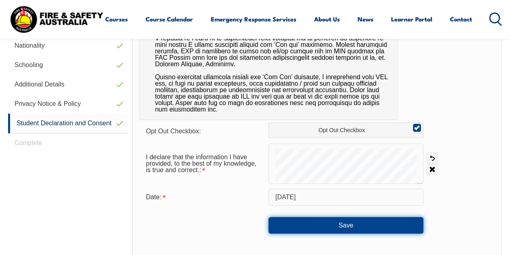
click at [278, 224] on button "Save" at bounding box center [346, 225] width 155 height 16
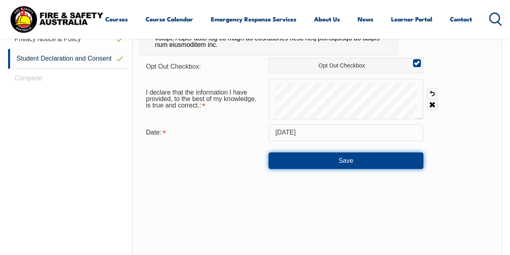
scroll to position [484, 0]
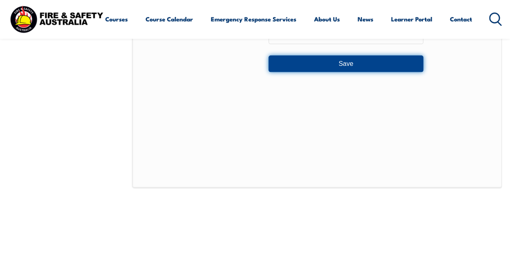
click at [374, 69] on button "Save" at bounding box center [346, 63] width 155 height 16
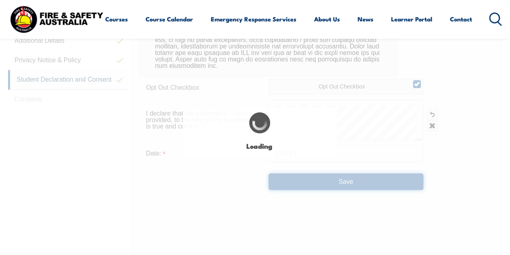
scroll to position [363, 0]
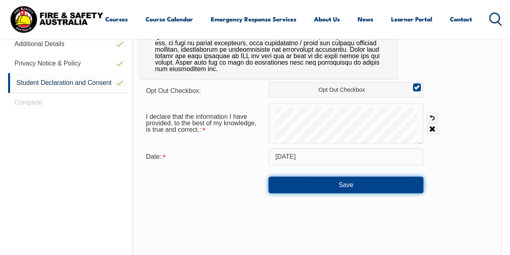
click at [367, 184] on button "Save" at bounding box center [346, 184] width 155 height 16
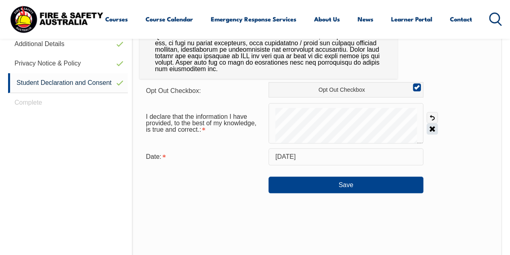
click at [433, 128] on link "Clear" at bounding box center [432, 128] width 11 height 11
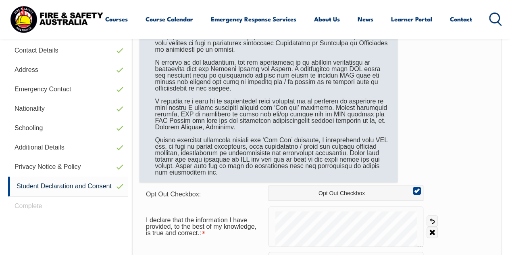
scroll to position [242, 0]
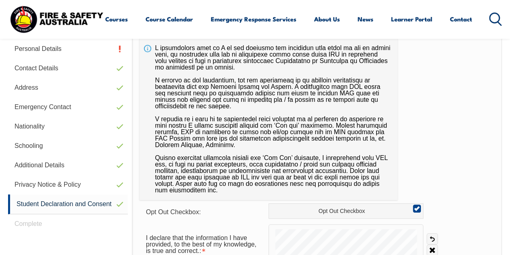
click at [39, 222] on div "Login Personal Details Contact Details Address Emergency Contact Nationality Sc…" at bounding box center [70, 257] width 124 height 474
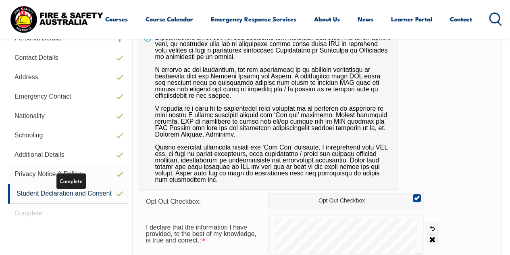
scroll to position [363, 0]
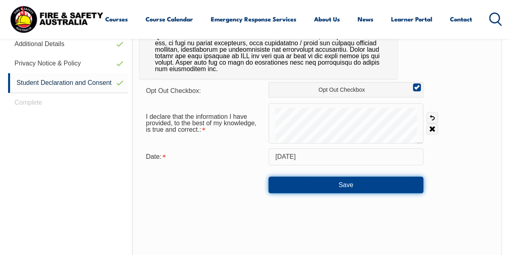
click at [374, 188] on button "Save" at bounding box center [346, 184] width 155 height 16
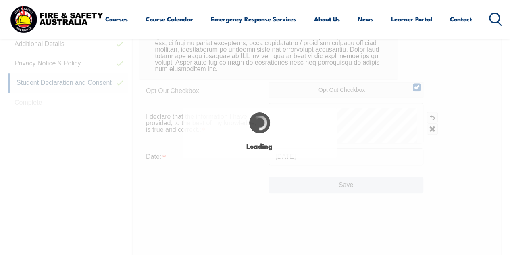
click at [374, 188] on div "Login with a different user Login Personal Details Contact Details Address Emer…" at bounding box center [255, 123] width 494 height 500
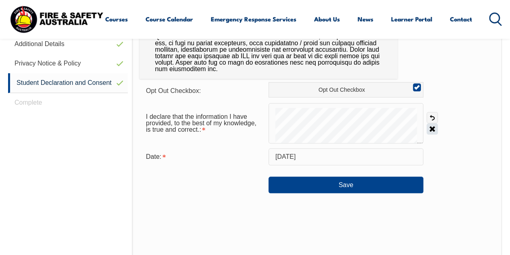
click at [432, 129] on link "Clear" at bounding box center [432, 128] width 11 height 11
click at [431, 132] on link "Clear" at bounding box center [432, 128] width 11 height 11
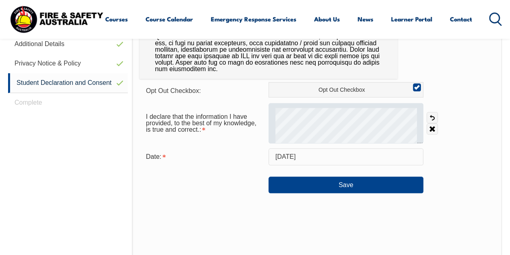
click at [378, 133] on div at bounding box center [346, 123] width 155 height 40
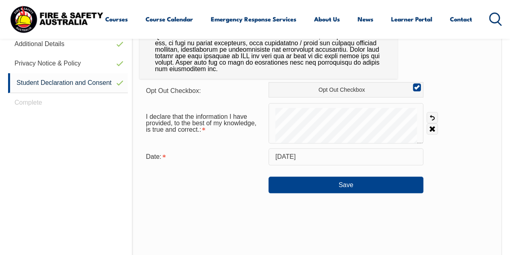
drag, startPoint x: 366, startPoint y: 105, endPoint x: 374, endPoint y: 101, distance: 9.4
click at [374, 101] on form "Opt Out Checkbox: Opt Out Checkbox I declare that the information I have provid…" at bounding box center [317, 137] width 355 height 111
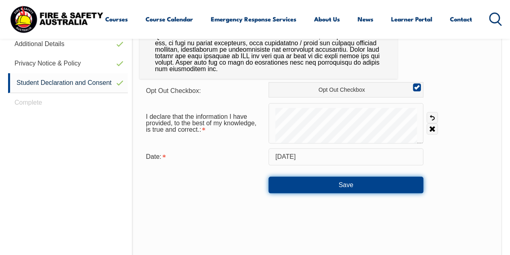
click at [363, 179] on button "Save" at bounding box center [346, 184] width 155 height 16
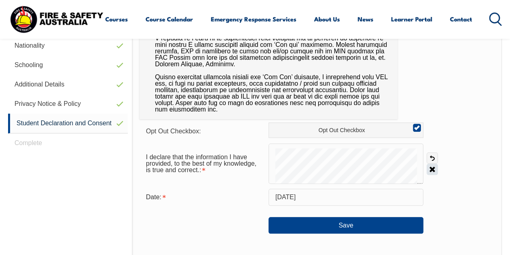
click at [434, 170] on link "Clear" at bounding box center [432, 168] width 11 height 11
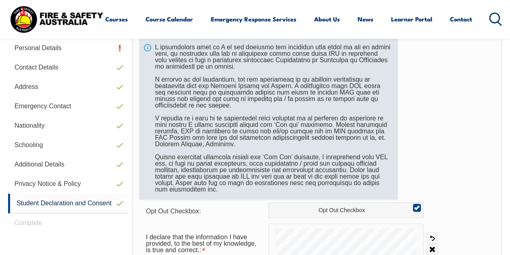
scroll to position [242, 0]
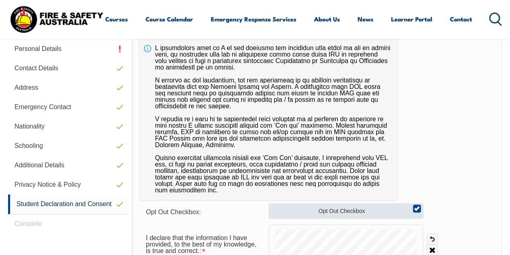
click at [416, 206] on input "Opt Out Checkbox" at bounding box center [416, 205] width 5 height 1
checkbox input "false"
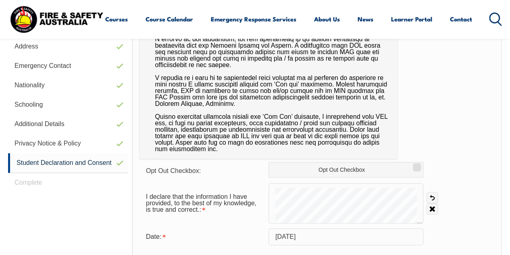
scroll to position [323, 0]
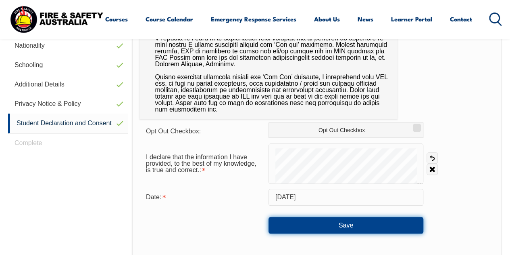
click at [346, 224] on button "Save" at bounding box center [346, 225] width 155 height 16
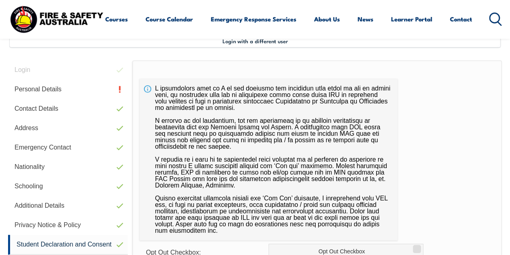
scroll to position [282, 0]
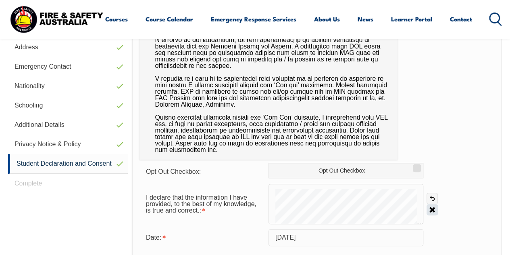
click at [432, 213] on link "Clear" at bounding box center [432, 209] width 11 height 11
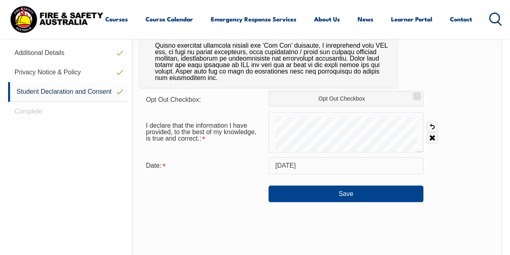
scroll to position [403, 0]
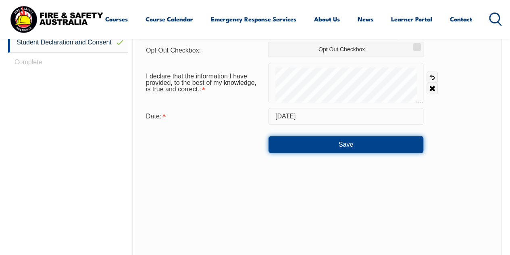
click at [352, 151] on button "Save" at bounding box center [346, 144] width 155 height 16
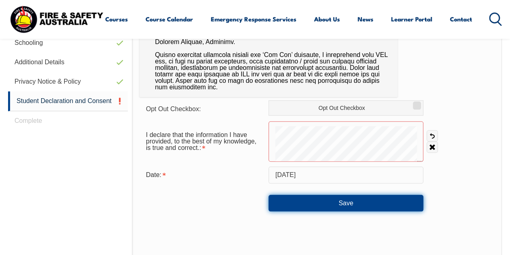
scroll to position [345, 0]
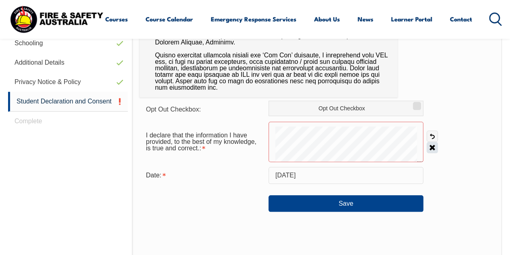
click at [430, 146] on link "Clear" at bounding box center [432, 147] width 11 height 11
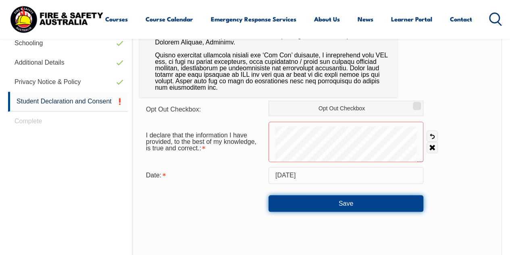
click at [363, 207] on button "Save" at bounding box center [346, 203] width 155 height 16
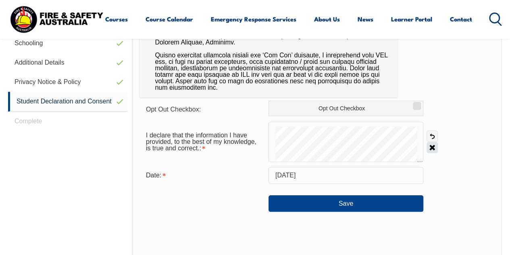
click at [433, 143] on link "Clear" at bounding box center [432, 147] width 11 height 11
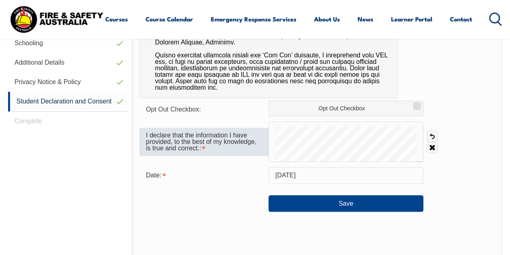
click at [203, 148] on div "I declare that the information I have provided, to the best of my knowledge, is…" at bounding box center [204, 142] width 129 height 28
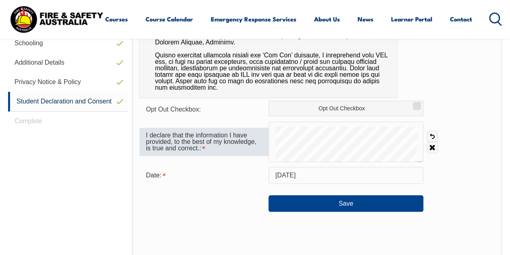
click at [203, 148] on div "I declare that the information I have provided, to the best of my knowledge, is…" at bounding box center [204, 142] width 129 height 28
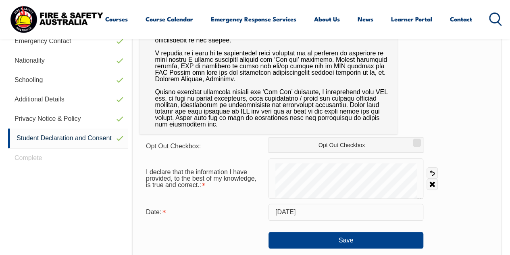
scroll to position [323, 0]
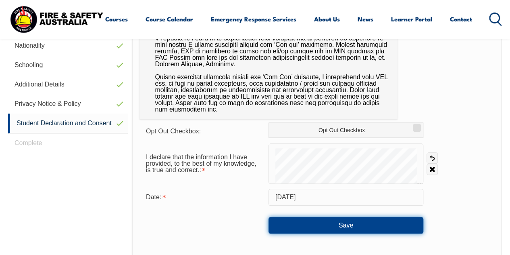
click at [377, 222] on button "Save" at bounding box center [346, 225] width 155 height 16
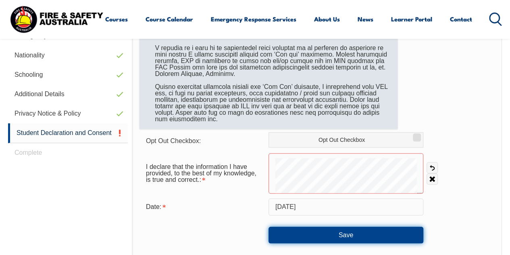
scroll to position [304, 0]
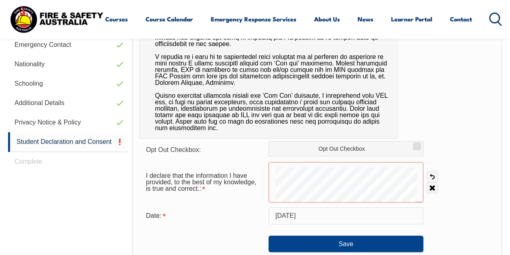
click at [433, 193] on div "I declare that the information I have provided, to the best of my knowledge, is…" at bounding box center [317, 182] width 355 height 40
click at [433, 191] on link "Clear" at bounding box center [432, 187] width 11 height 11
click at [61, 142] on link "Student Declaration and Consent" at bounding box center [68, 142] width 120 height 20
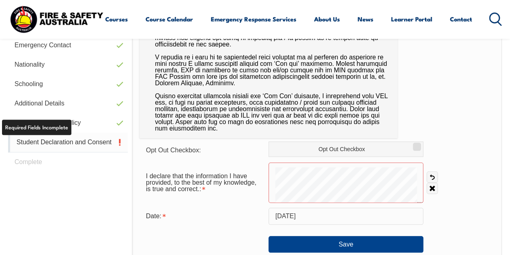
click at [61, 142] on link "Student Declaration and Consent" at bounding box center [68, 142] width 120 height 20
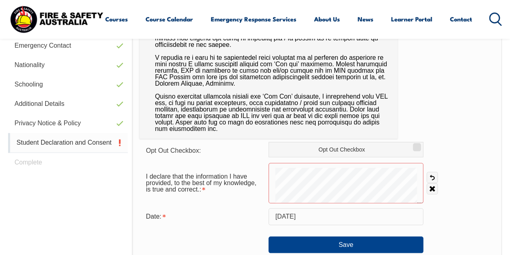
click at [61, 142] on link "Student Declaration and Consent" at bounding box center [68, 143] width 120 height 20
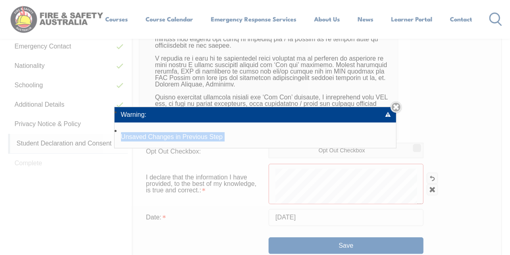
click at [61, 142] on div "Warning: Unsaved Changes in Previous Step Close" at bounding box center [255, 127] width 510 height 255
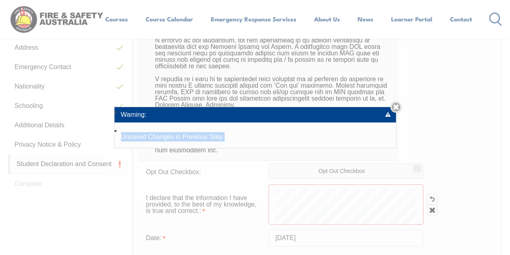
click at [61, 142] on div "Warning: Unsaved Changes in Previous Step Close" at bounding box center [255, 127] width 510 height 255
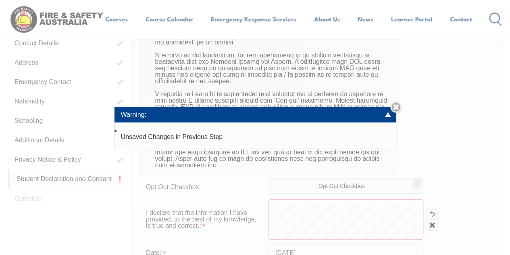
scroll to position [196, 0]
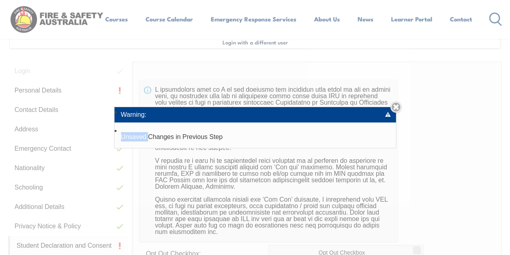
click at [61, 142] on div "Warning: Unsaved Changes in Previous Step Close" at bounding box center [255, 127] width 510 height 255
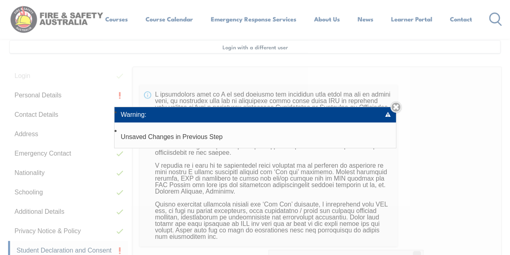
drag, startPoint x: 307, startPoint y: 132, endPoint x: 337, endPoint y: 131, distance: 30.7
click at [308, 131] on li "Unsaved Changes in Previous Step" at bounding box center [256, 136] width 282 height 22
click at [399, 108] on link "Close" at bounding box center [396, 106] width 11 height 11
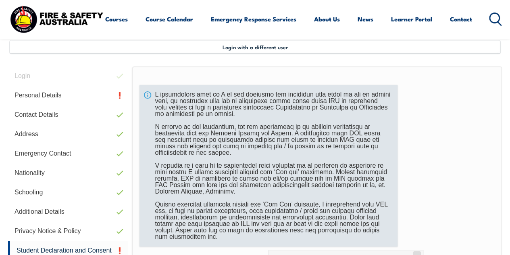
scroll to position [438, 0]
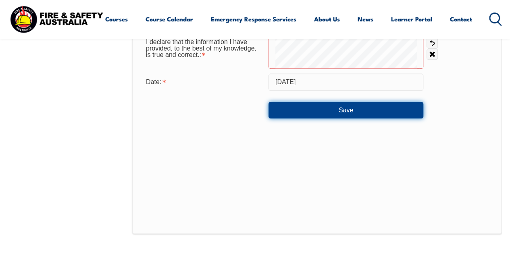
click at [345, 114] on button "Save" at bounding box center [346, 110] width 155 height 16
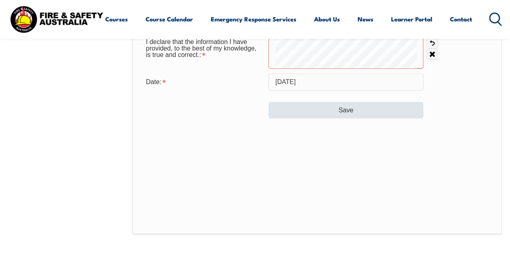
click at [345, 114] on div "Login with a different user Login Personal Details Contact Details Address Emer…" at bounding box center [255, 48] width 494 height 500
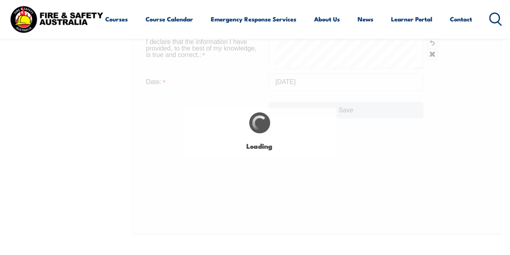
click at [345, 114] on div "Login with a different user Login Personal Details Contact Details Address Emer…" at bounding box center [255, 48] width 494 height 500
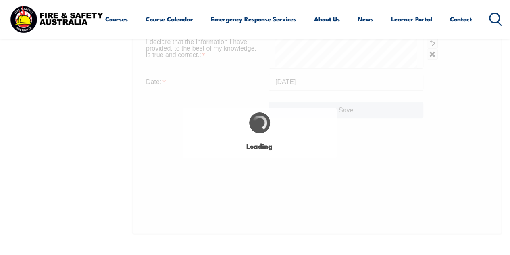
click at [345, 114] on div "Login with a different user Login Personal Details Contact Details Address Emer…" at bounding box center [255, 48] width 494 height 500
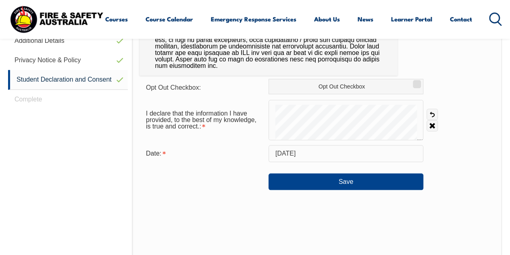
scroll to position [317, 0]
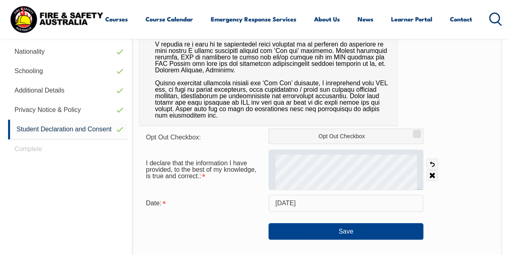
click at [343, 151] on div at bounding box center [346, 169] width 155 height 40
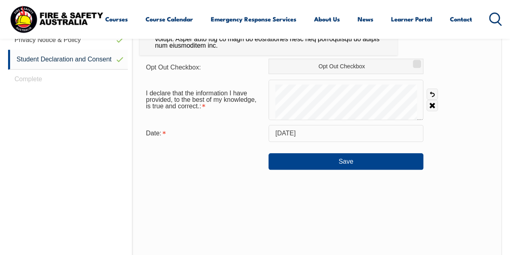
scroll to position [397, 0]
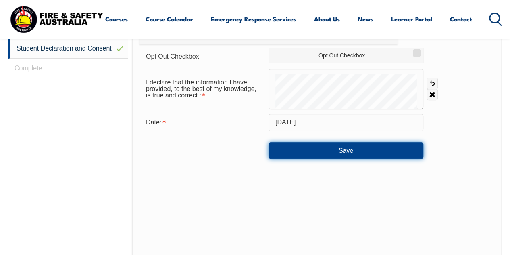
click at [380, 153] on button "Save" at bounding box center [346, 150] width 155 height 16
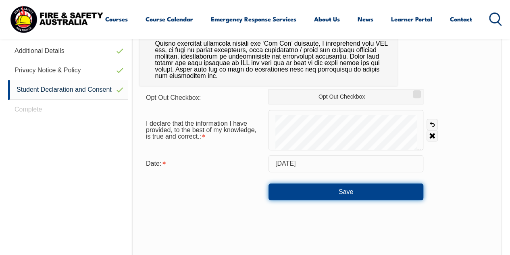
scroll to position [317, 0]
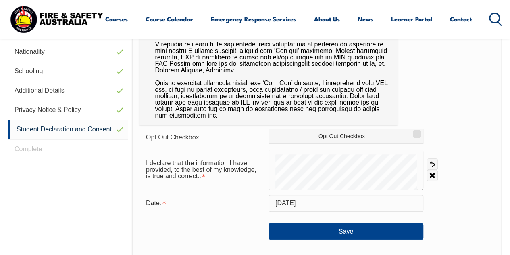
click at [368, 203] on input "August 31, 2025" at bounding box center [346, 202] width 155 height 17
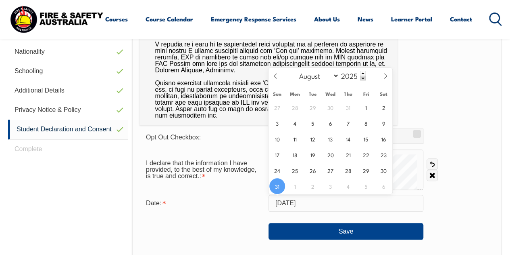
click at [279, 186] on span "31" at bounding box center [278, 186] width 16 height 16
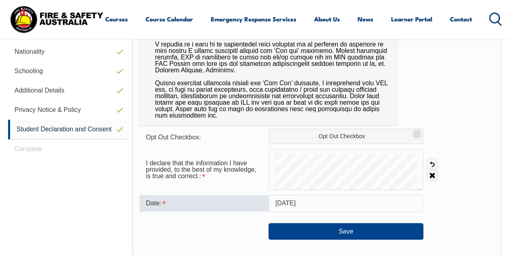
click at [318, 211] on input "August 31, 2025" at bounding box center [346, 202] width 155 height 17
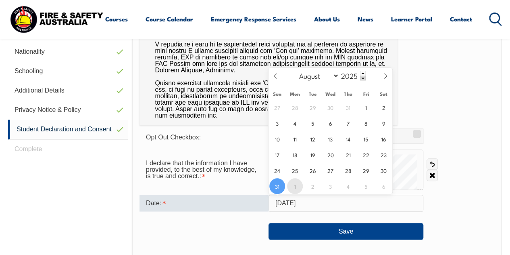
click at [298, 189] on span "1" at bounding box center [295, 186] width 16 height 16
type input "September 1, 2025"
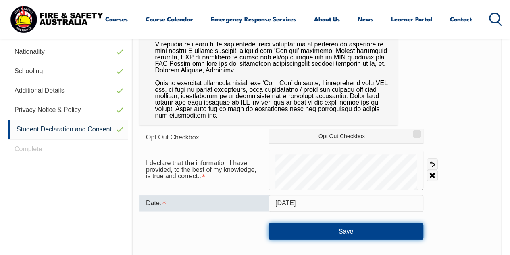
click at [336, 227] on button "Save" at bounding box center [346, 231] width 155 height 16
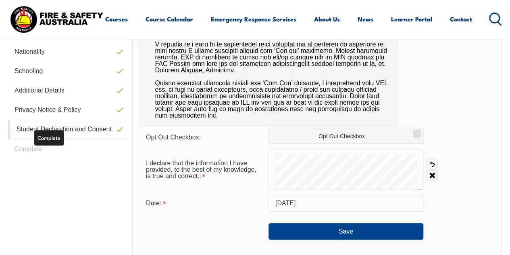
click at [100, 134] on link "Student Declaration and Consent" at bounding box center [68, 129] width 120 height 20
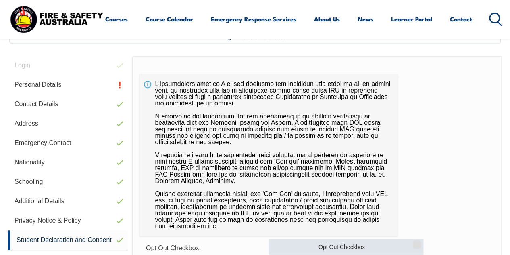
scroll to position [316, 0]
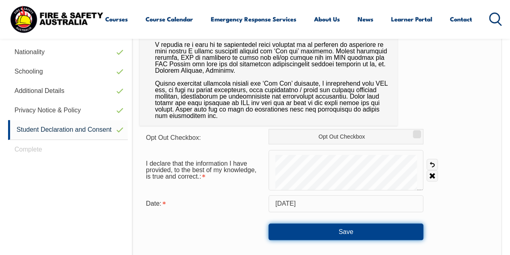
click at [338, 226] on button "Save" at bounding box center [346, 231] width 155 height 16
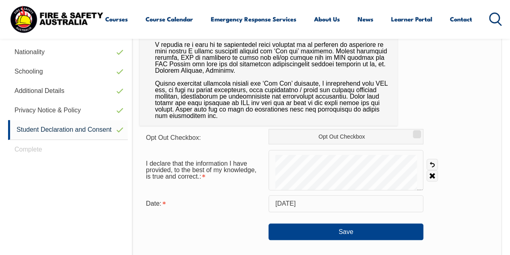
click at [33, 148] on div "Login Personal Details Contact Details Address Emergency Contact Nationality Sc…" at bounding box center [70, 183] width 124 height 474
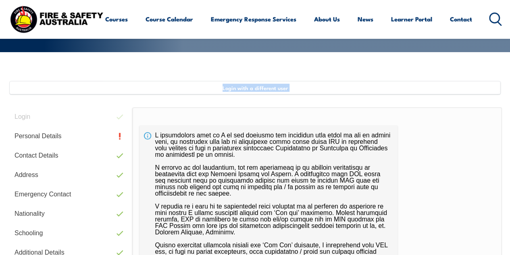
scroll to position [0, 0]
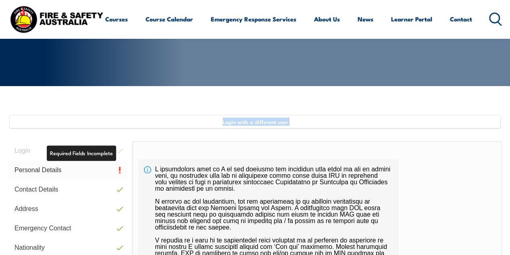
click at [109, 165] on link "Personal Details" at bounding box center [68, 169] width 120 height 19
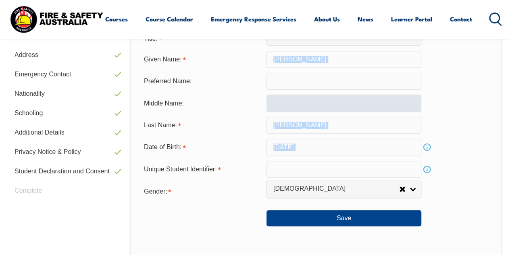
scroll to position [235, 0]
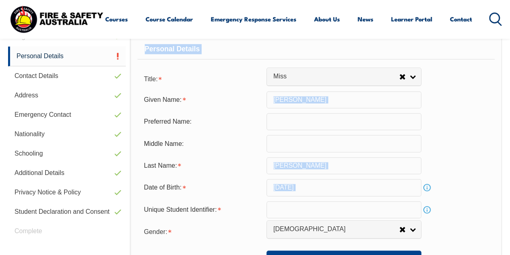
click at [307, 118] on input "text" at bounding box center [344, 121] width 155 height 17
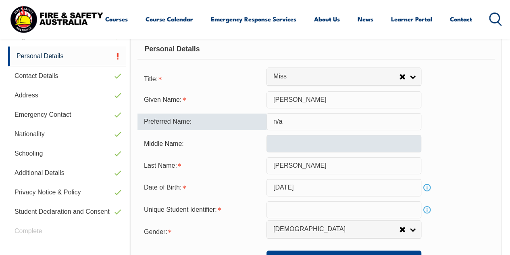
type input "n/a"
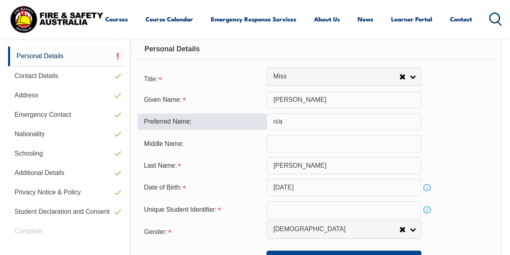
click at [319, 148] on input "text" at bounding box center [344, 143] width 155 height 17
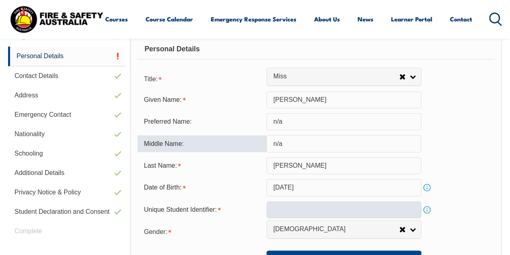
type input "n/a"
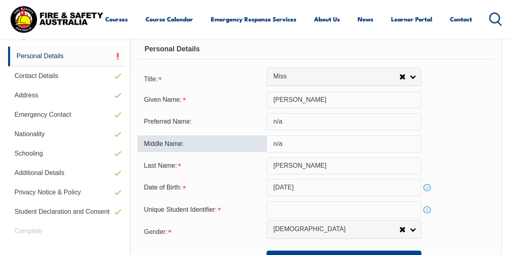
click at [283, 213] on input "text" at bounding box center [344, 209] width 155 height 17
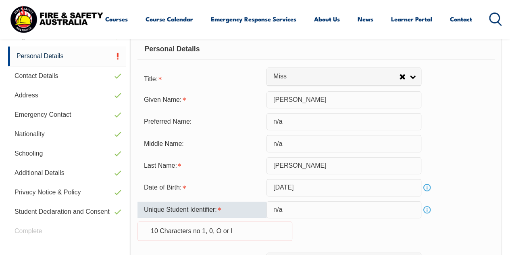
click at [445, 158] on div "Last Name: Singh" at bounding box center [316, 165] width 357 height 17
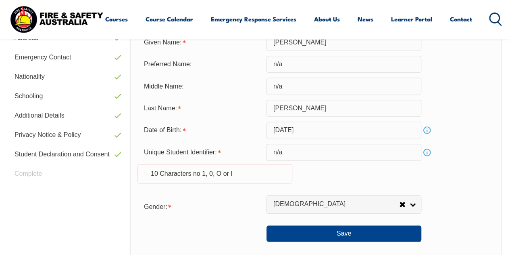
scroll to position [396, 0]
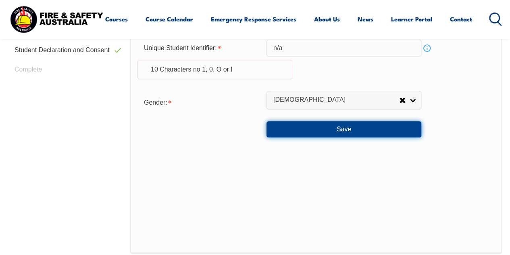
click at [383, 125] on button "Save" at bounding box center [344, 129] width 155 height 16
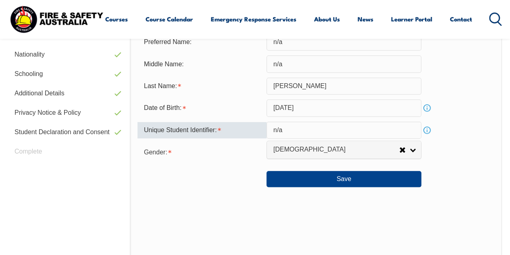
scroll to position [274, 0]
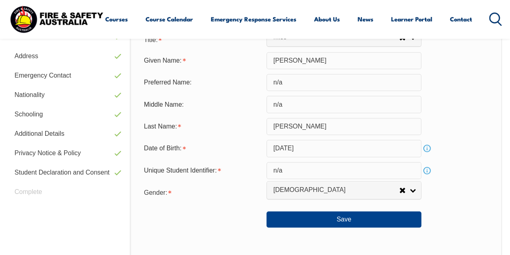
click at [429, 151] on link "Info" at bounding box center [427, 147] width 11 height 11
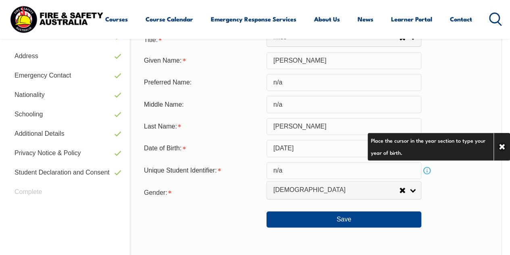
click at [345, 142] on input "April 6, 1990" at bounding box center [344, 148] width 155 height 17
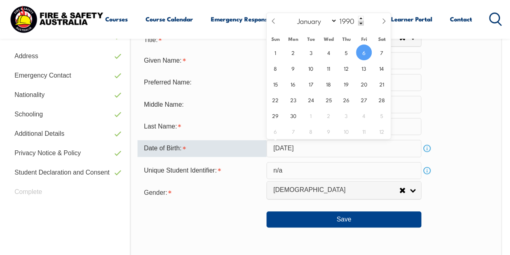
click at [456, 115] on form "Title: Mr Mrs Ms Miss Other Miss Given Name: Christine Preferred Name: n/a Midd…" at bounding box center [316, 129] width 357 height 196
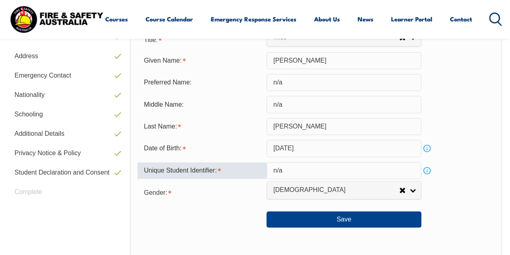
click at [416, 171] on input "n/a" at bounding box center [344, 170] width 155 height 17
click at [426, 167] on link "Info" at bounding box center [427, 170] width 11 height 11
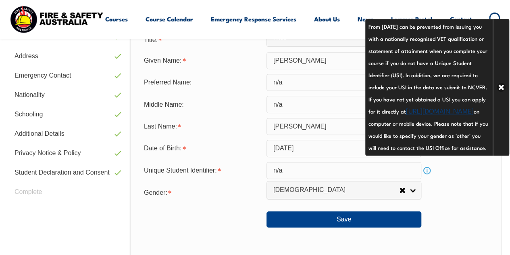
click at [437, 191] on div "Gender: Male Female Other Female" at bounding box center [316, 192] width 357 height 16
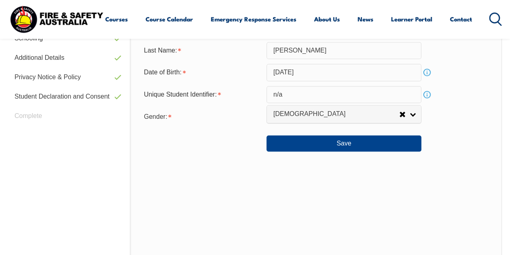
scroll to position [355, 0]
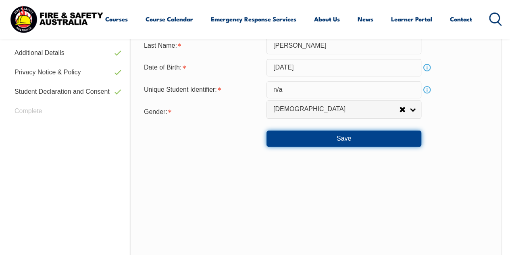
click at [347, 146] on button "Save" at bounding box center [344, 138] width 155 height 16
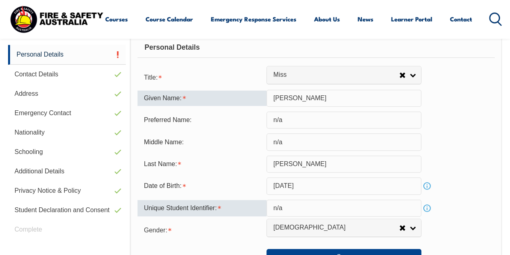
scroll to position [274, 0]
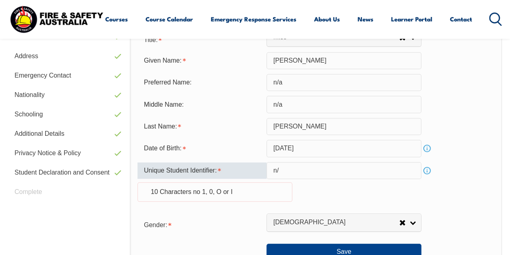
type input "n"
click at [357, 199] on div "Unique Student Identifier: Info 10 Characters no 1, 0, O or I" at bounding box center [316, 186] width 357 height 49
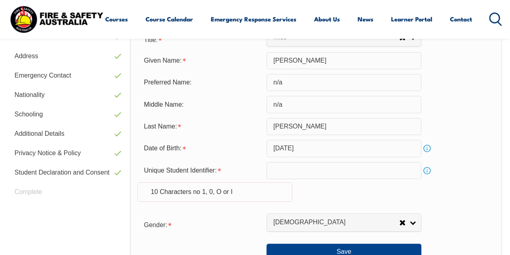
click at [312, 174] on input "text" at bounding box center [344, 170] width 155 height 17
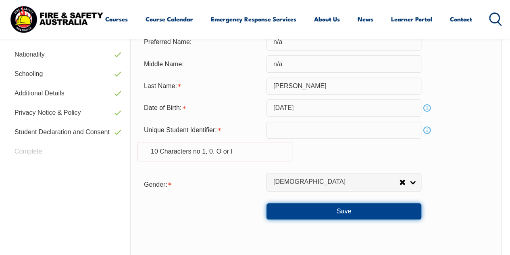
click at [337, 215] on button "Save" at bounding box center [344, 211] width 155 height 16
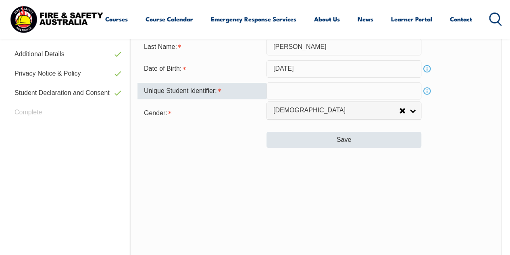
scroll to position [355, 0]
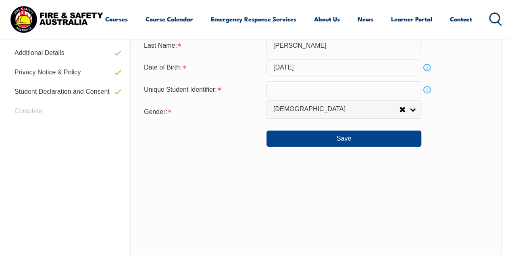
click at [345, 147] on div "Personal Details Title: Mr Mrs Ms Miss Other Miss Given Name: Christine Preferr…" at bounding box center [316, 84] width 372 height 355
click at [38, 109] on div "Login Personal Details Contact Details Address Emergency Contact Nationality Sc…" at bounding box center [69, 116] width 122 height 419
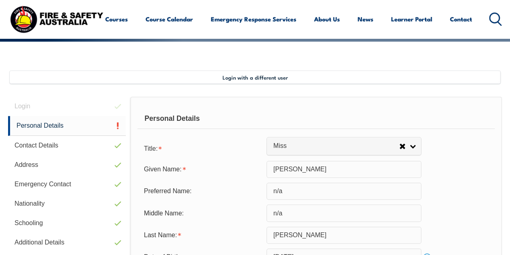
scroll to position [153, 0]
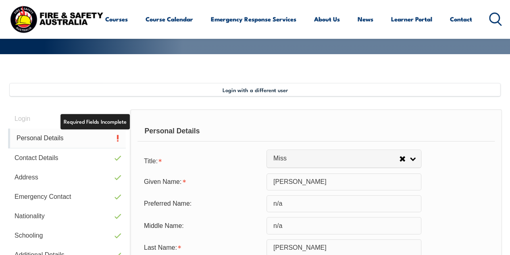
click at [118, 135] on link "Personal Details" at bounding box center [67, 138] width 118 height 20
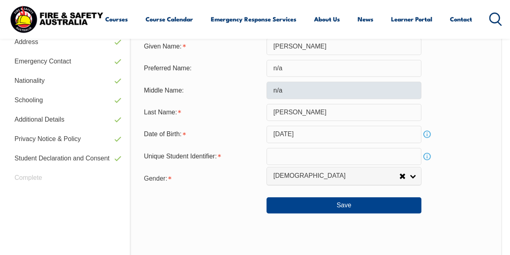
scroll to position [317, 0]
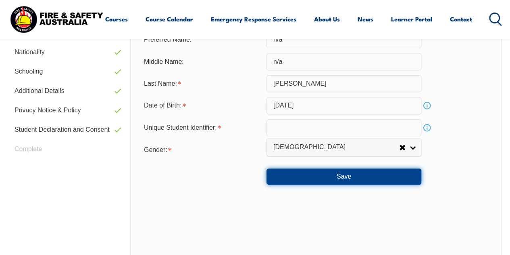
click at [341, 180] on button "Save" at bounding box center [344, 176] width 155 height 16
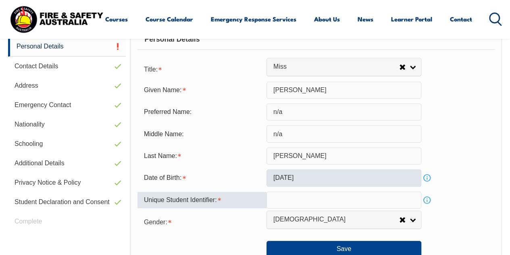
scroll to position [234, 0]
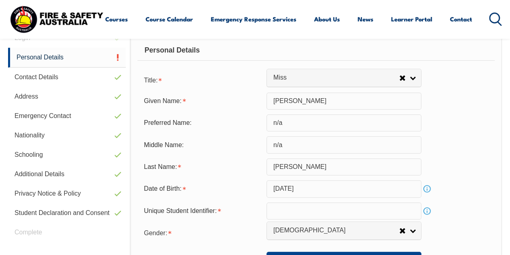
click at [468, 143] on div "Middle Name: n/a" at bounding box center [316, 144] width 357 height 17
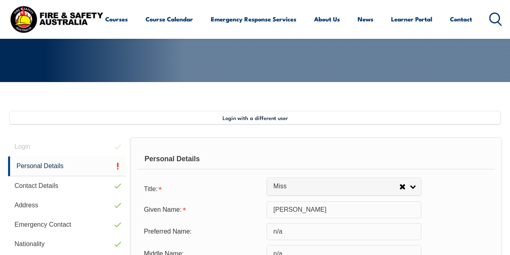
scroll to position [113, 0]
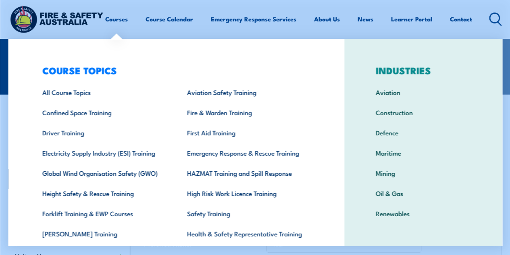
click at [151, 22] on div "Courses Course Calendar Emergency Response Services Services Overview Emergency…" at bounding box center [255, 19] width 494 height 32
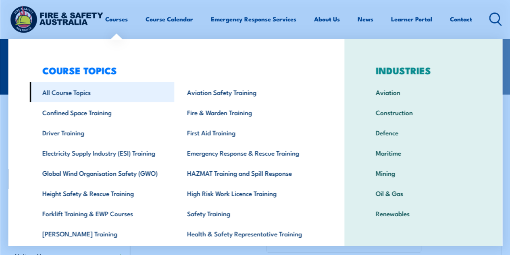
click at [71, 89] on link "All Course Topics" at bounding box center [101, 92] width 145 height 20
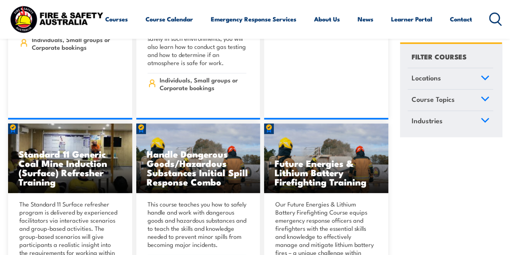
scroll to position [1009, 0]
